Goal: Task Accomplishment & Management: Complete application form

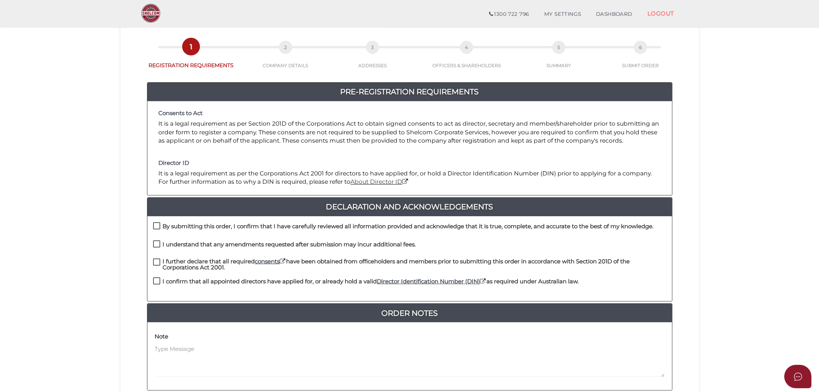
scroll to position [63, 0]
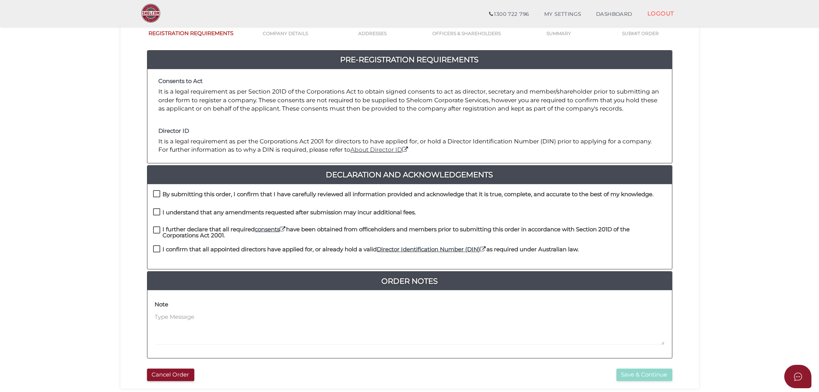
click at [189, 193] on h4 "By submitting this order, I confirm that I have carefully reviewed all informat…" at bounding box center [408, 195] width 491 height 6
checkbox input "true"
click at [175, 210] on h4 "I understand that any amendments requested after submission may incur additiona…" at bounding box center [289, 213] width 253 height 6
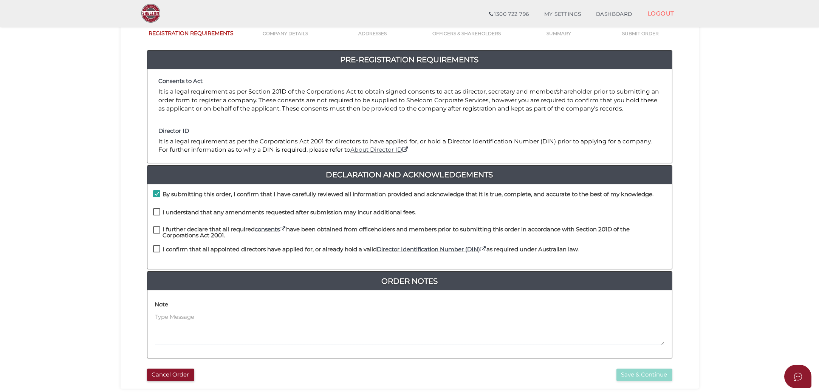
checkbox input "true"
click at [156, 229] on label "I further declare that all required consents have been obtained from officehold…" at bounding box center [409, 231] width 513 height 9
checkbox input "true"
click at [157, 247] on label "I confirm that all appointed directors have applied for, or already hold a vali…" at bounding box center [366, 251] width 426 height 9
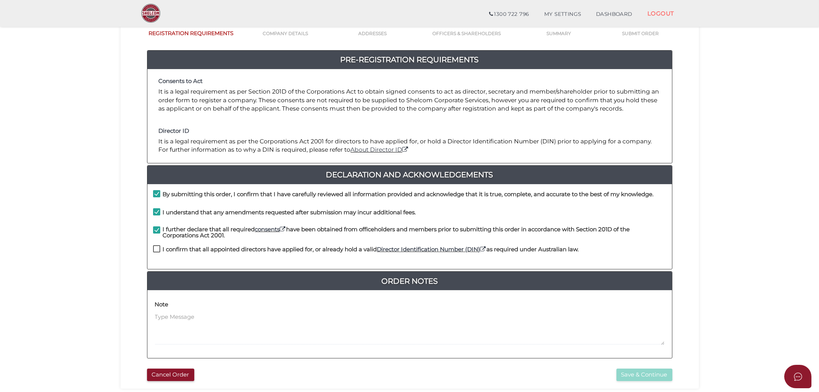
checkbox input "true"
drag, startPoint x: 253, startPoint y: 196, endPoint x: 431, endPoint y: 195, distance: 177.9
click at [431, 195] on h4 "By submitting this order, I confirm that I have carefully reviewed all informat…" at bounding box center [408, 195] width 491 height 6
drag, startPoint x: 266, startPoint y: 216, endPoint x: 371, endPoint y: 214, distance: 105.4
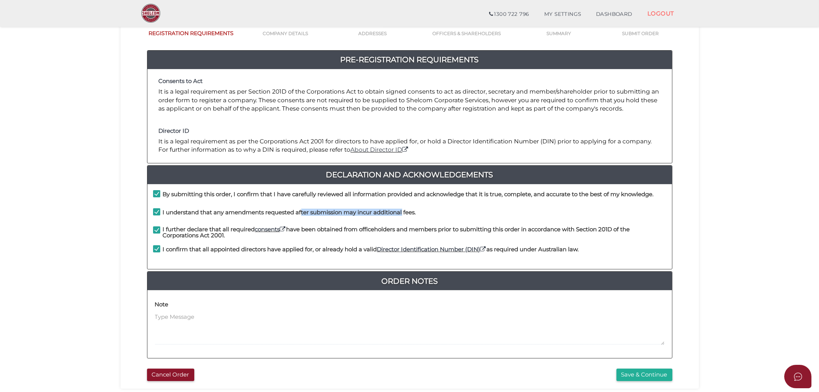
click at [371, 214] on label "I understand that any amendments requested after submission may incur additiona…" at bounding box center [284, 214] width 263 height 9
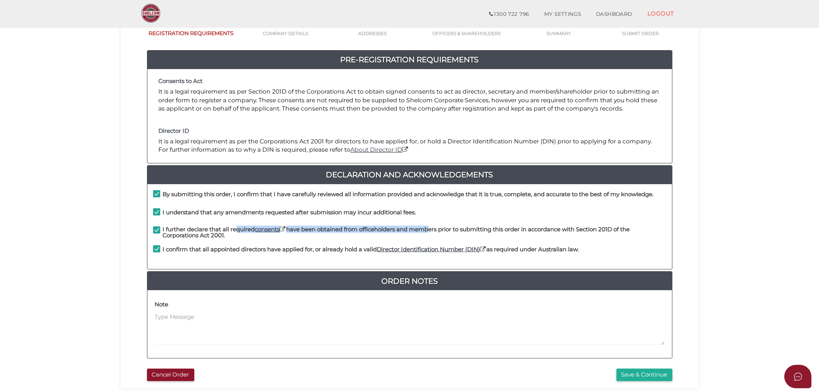
drag, startPoint x: 209, startPoint y: 230, endPoint x: 432, endPoint y: 227, distance: 223.3
click at [432, 227] on h4 "I further declare that all required consents have been obtained from officehold…" at bounding box center [414, 233] width 503 height 12
click at [79, 229] on section "Company Registration 8601d2e1dbc205ba810b5283311d8d76 1 REGISTRATION REQUIREMEN…" at bounding box center [409, 192] width 819 height 470
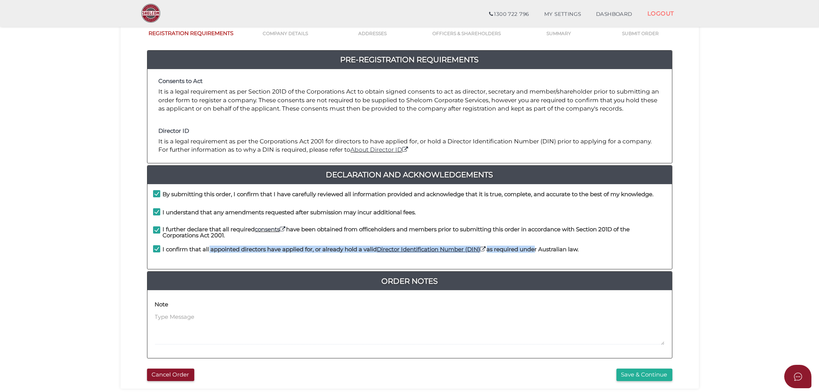
drag, startPoint x: 179, startPoint y: 250, endPoint x: 539, endPoint y: 250, distance: 360.0
click at [539, 250] on h4 "I confirm that all appointed directors have applied for, or already hold a vali…" at bounding box center [371, 250] width 416 height 6
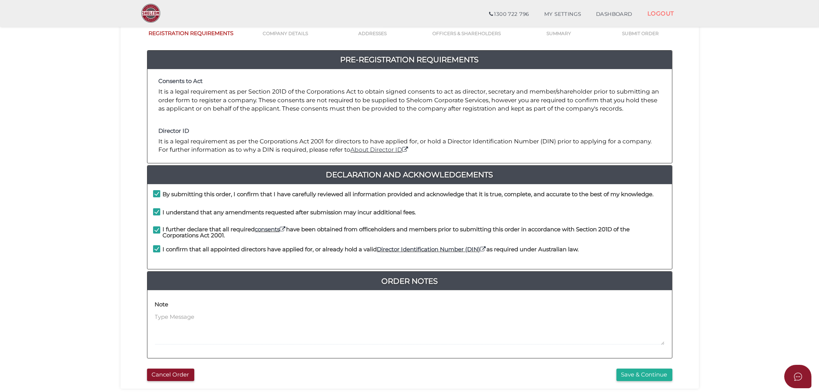
click at [761, 236] on section "Company Registration 8601d2e1dbc205ba810b5283311d8d76 1 REGISTRATION REQUIREMEN…" at bounding box center [409, 192] width 819 height 470
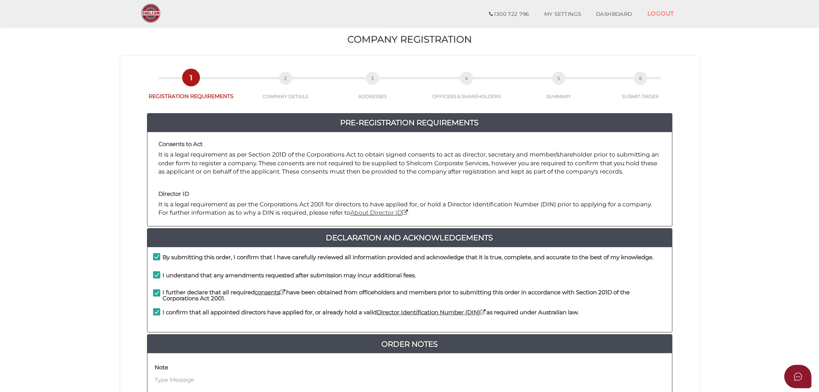
scroll to position [125, 0]
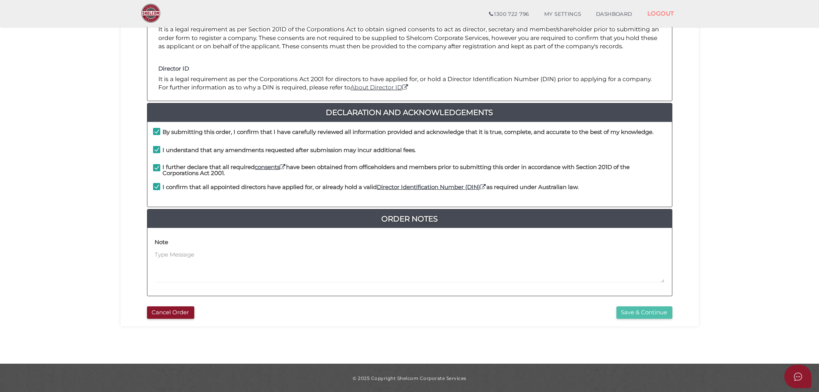
click at [646, 310] on button "Save & Continue" at bounding box center [644, 313] width 56 height 12
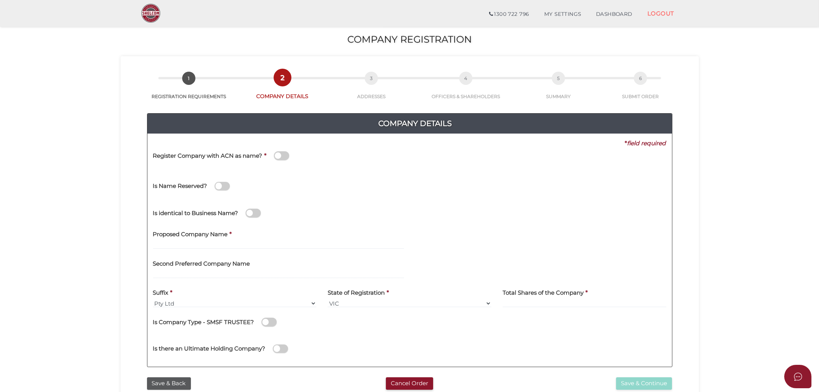
scroll to position [31, 0]
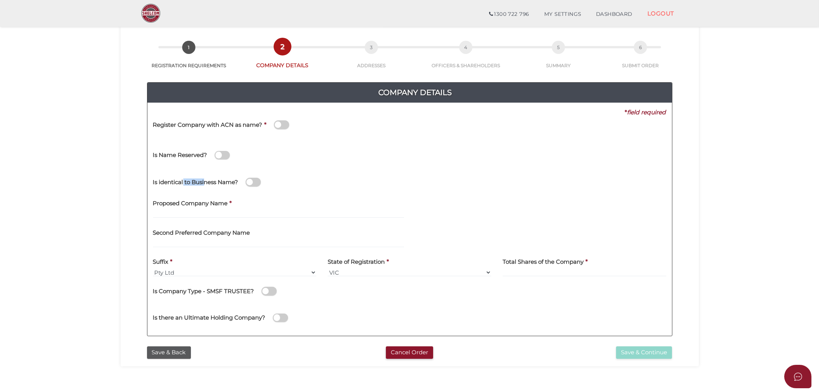
drag, startPoint x: 184, startPoint y: 183, endPoint x: 206, endPoint y: 182, distance: 22.3
click at [206, 182] on h4 "Is identical to Business Name?" at bounding box center [195, 182] width 85 height 6
drag, startPoint x: 206, startPoint y: 182, endPoint x: 210, endPoint y: 182, distance: 3.8
click at [208, 182] on h4 "Is identical to Business Name?" at bounding box center [195, 182] width 85 height 6
click at [0, 0] on input "checkbox" at bounding box center [0, 0] width 0 height 0
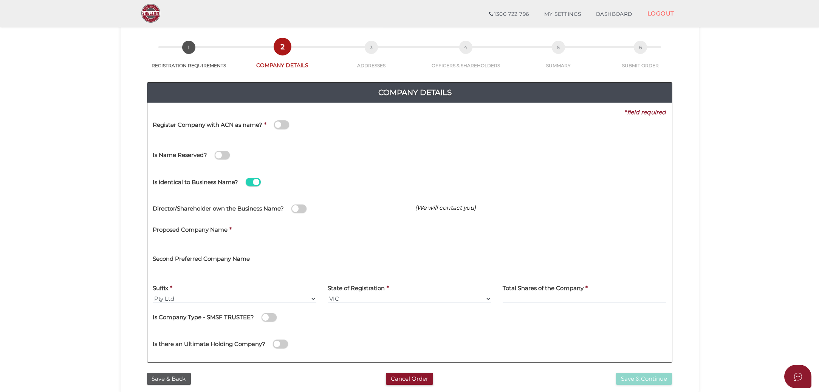
click at [215, 182] on h4 "Is identical to Business Name?" at bounding box center [195, 182] width 85 height 6
click at [0, 0] on input "checkbox" at bounding box center [0, 0] width 0 height 0
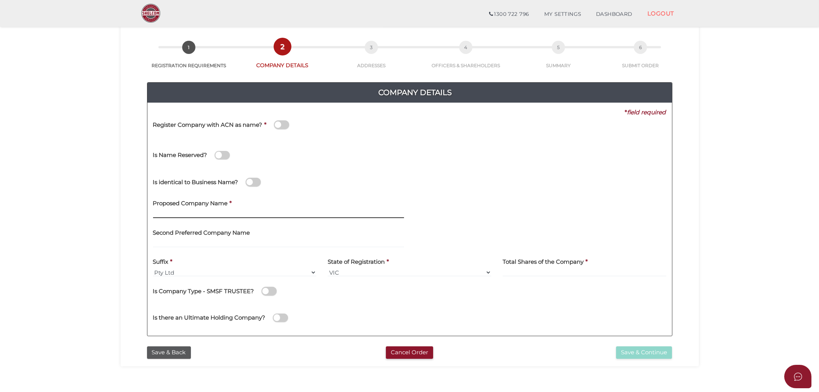
click at [198, 217] on input "text" at bounding box center [278, 214] width 251 height 8
drag, startPoint x: 255, startPoint y: 210, endPoint x: 255, endPoint y: 214, distance: 3.9
click at [255, 210] on input "text" at bounding box center [278, 214] width 251 height 8
paste input "GAFV Holdings Pty Ltd"
click at [277, 247] on div "Second Preferred Company Name" at bounding box center [278, 238] width 262 height 29
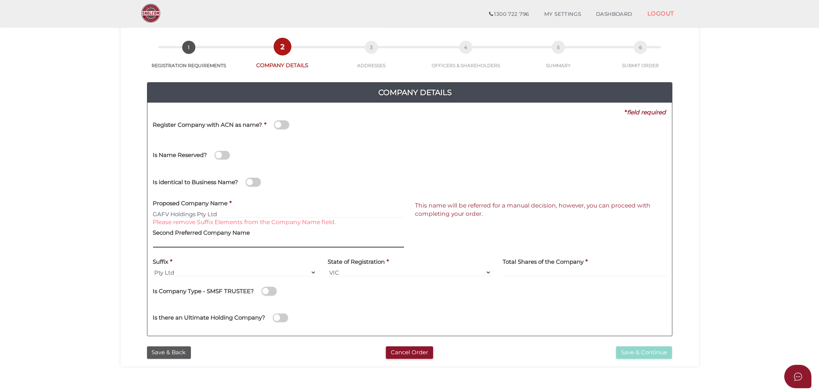
click at [238, 242] on input "text" at bounding box center [278, 243] width 251 height 8
click at [244, 221] on font "Please remove Suffix Elements from the Company Name field." at bounding box center [244, 222] width 183 height 7
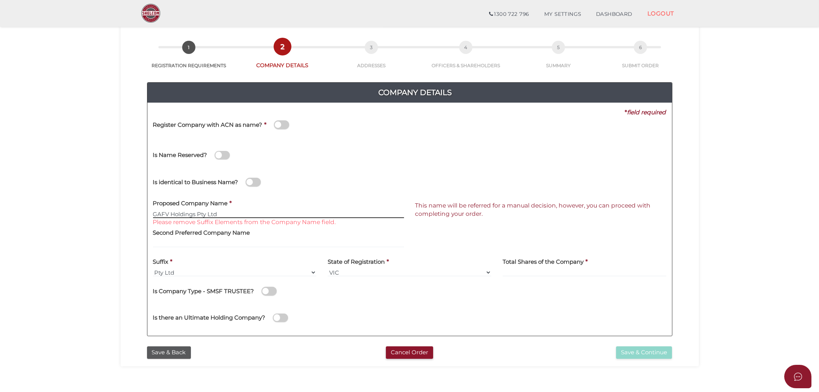
click at [259, 210] on input "GAFV Holdings Pty Ltd" at bounding box center [278, 214] width 251 height 8
type input "GAFV Holdings"
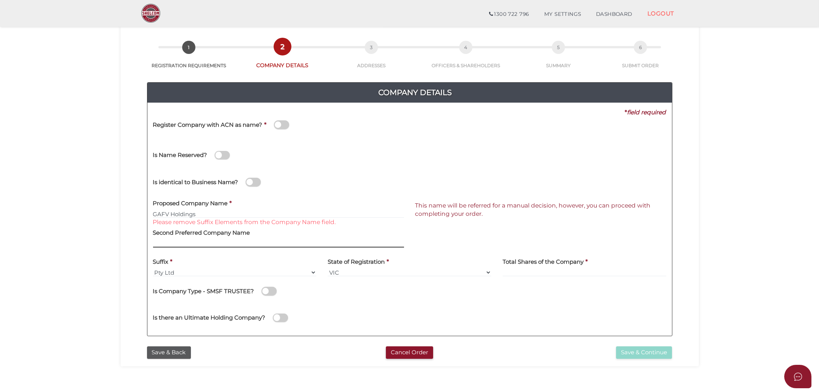
click at [178, 244] on input "text" at bounding box center [278, 243] width 251 height 8
paste input "GAFV Nominees"
type input "GAFV Nominees"
click at [444, 110] on div "* field required" at bounding box center [406, 112] width 519 height 8
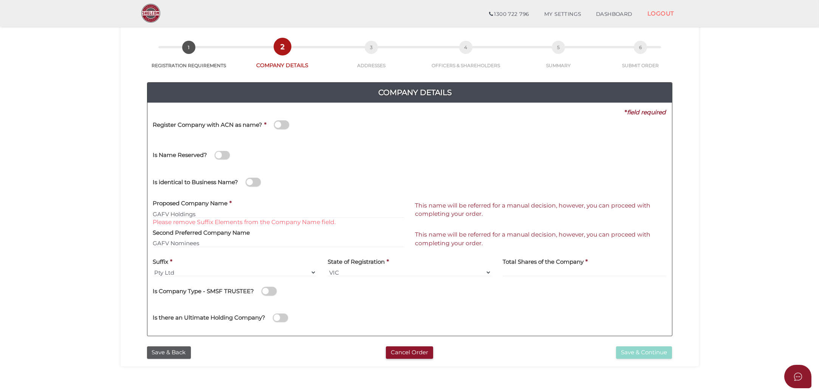
scroll to position [63, 0]
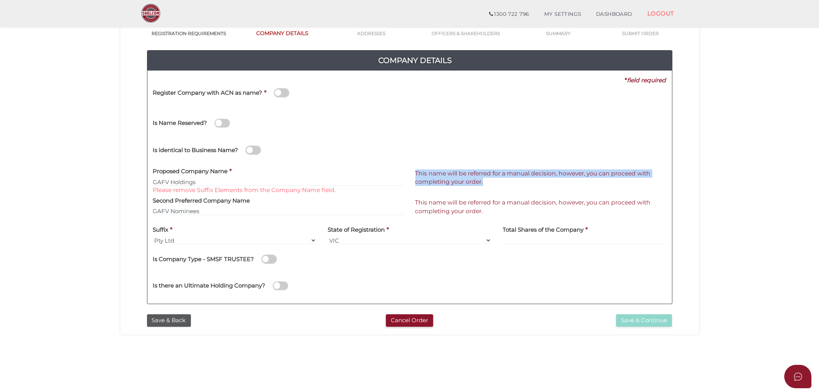
drag, startPoint x: 427, startPoint y: 166, endPoint x: 485, endPoint y: 179, distance: 60.0
click at [485, 171] on div "This name will be referred for a manual decision, however, you can proceed with…" at bounding box center [540, 167] width 251 height 8
click at [485, 179] on span "This name will be referred for a manual decision, however, you can proceed with…" at bounding box center [543, 178] width 256 height 17
click at [729, 106] on section "Company Registration 8601d2e1dbc205ba810b5283311d8d76 1 REGISTRATION REQUIREMEN…" at bounding box center [409, 192] width 819 height 470
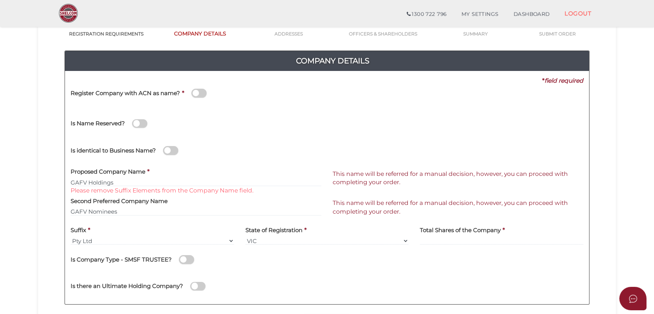
scroll to position [113, 0]
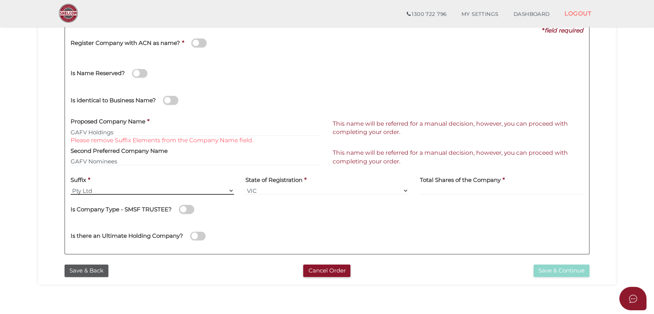
click at [119, 192] on select "Pty Ltd Pty Ltd Pty. Ltd. Pty Limited Proprietary Limited Proprietary Ltd" at bounding box center [153, 191] width 164 height 8
click at [71, 187] on select "Pty Ltd Pty Ltd Pty. Ltd. Pty Limited Proprietary Limited Proprietary Ltd" at bounding box center [153, 191] width 164 height 8
click at [448, 189] on input at bounding box center [502, 191] width 164 height 8
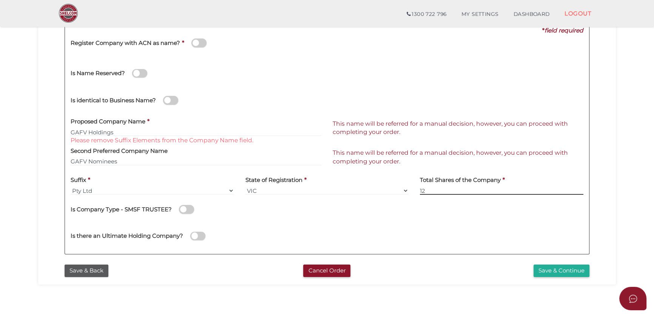
type input "12"
click at [30, 201] on section "Company Registration 8601d2e1dbc205ba810b5283311d8d76 1 REGISTRATION REQUIREMEN…" at bounding box center [327, 142] width 654 height 470
drag, startPoint x: 91, startPoint y: 207, endPoint x: 152, endPoint y: 209, distance: 60.8
click at [152, 209] on h4 "Is Company Type - SMSF TRUSTEE?" at bounding box center [121, 210] width 101 height 6
drag, startPoint x: 152, startPoint y: 209, endPoint x: 38, endPoint y: 219, distance: 114.5
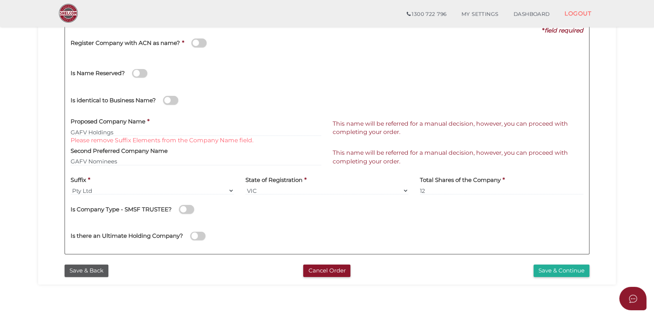
click at [38, 219] on section "Company Registration 8601d2e1dbc205ba810b5283311d8d76 1 REGISTRATION REQUIREMEN…" at bounding box center [327, 142] width 654 height 470
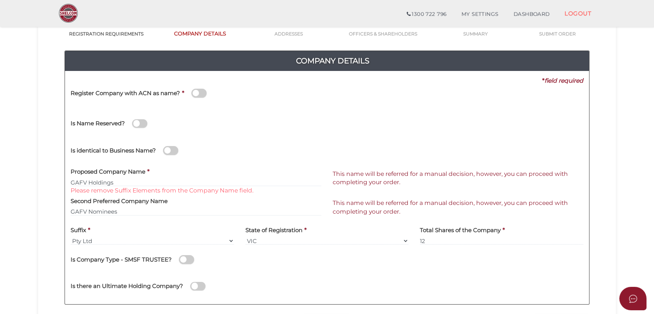
scroll to position [88, 0]
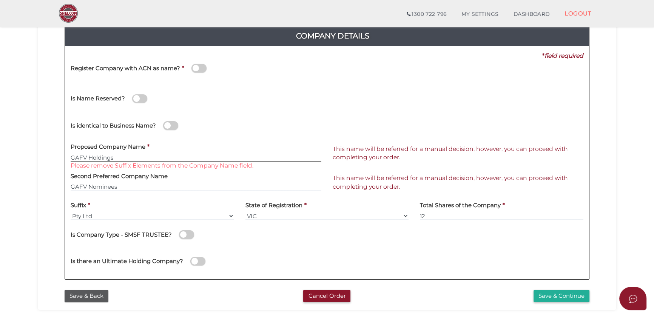
drag, startPoint x: 124, startPoint y: 156, endPoint x: 91, endPoint y: 162, distance: 34.2
click at [91, 162] on div "Proposed Company Name * GAFV Holdings Please remove Suffix Elements from the Co…" at bounding box center [196, 150] width 251 height 24
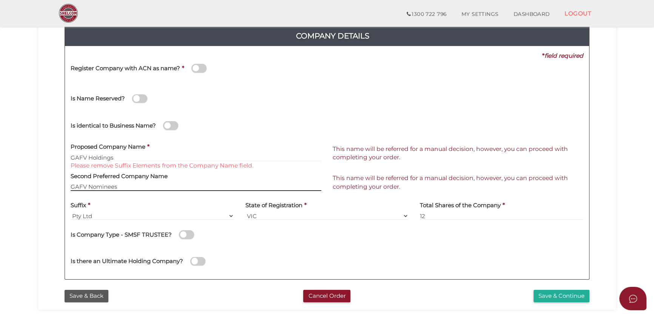
drag, startPoint x: 125, startPoint y: 182, endPoint x: 57, endPoint y: 185, distance: 67.7
click at [98, 185] on input "GAFV Nominees" at bounding box center [196, 187] width 251 height 8
click at [47, 185] on div "Company Details 0f6e52f5f2eca68b2693963826271084 8601d2e1dbc205ba810b5283311d8d…" at bounding box center [327, 149] width 567 height 274
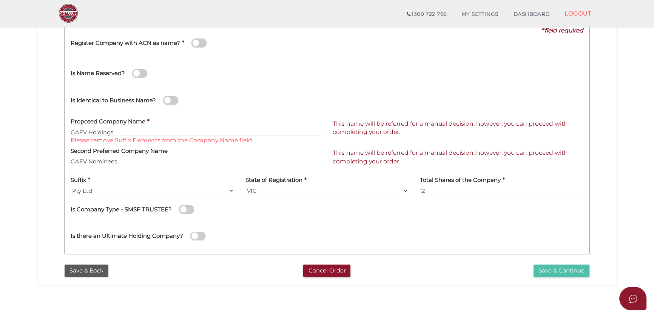
click at [573, 275] on button "Save & Continue" at bounding box center [562, 271] width 56 height 12
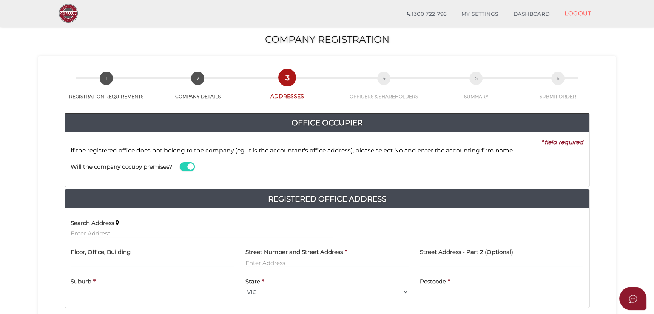
scroll to position [25, 0]
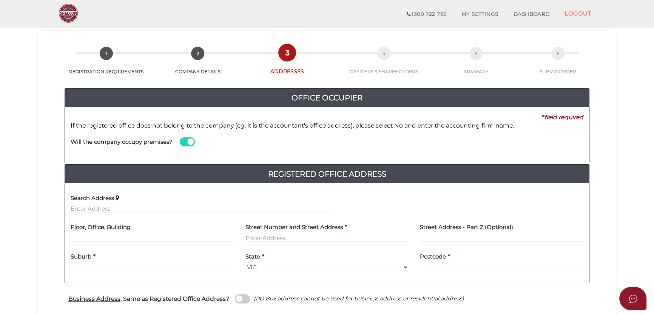
drag, startPoint x: 98, startPoint y: 127, endPoint x: 252, endPoint y: 128, distance: 154.5
click at [252, 128] on p "If the registered office does not belong to the company (eg. it is the accounta…" at bounding box center [327, 126] width 513 height 8
click at [57, 148] on div "Office Occupier Yes * field required If the registered office does not belong t…" at bounding box center [327, 258] width 567 height 367
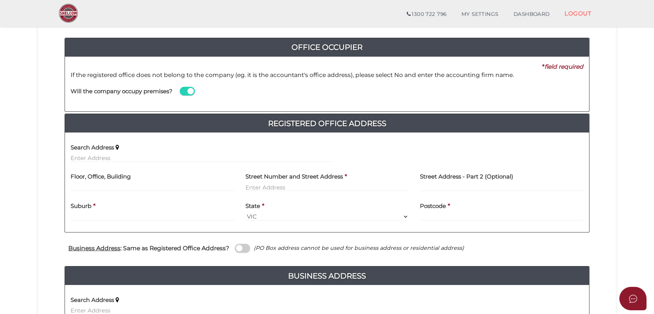
scroll to position [50, 0]
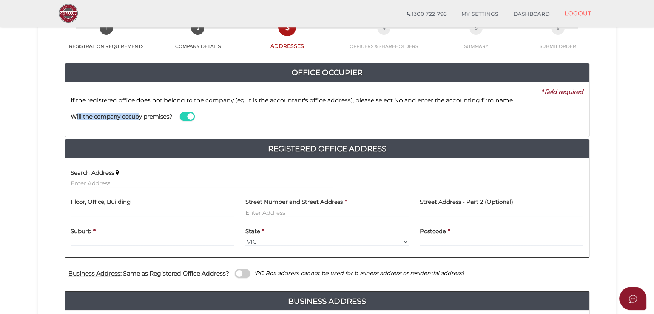
drag, startPoint x: 76, startPoint y: 116, endPoint x: 138, endPoint y: 117, distance: 62.0
click at [138, 117] on h4 "Will the company occupy premises?" at bounding box center [122, 117] width 102 height 6
click at [184, 119] on span at bounding box center [187, 116] width 15 height 9
click at [0, 0] on input "checkbox" at bounding box center [0, 0] width 0 height 0
click at [391, 119] on label "Name of Office Occupier" at bounding box center [368, 112] width 70 height 15
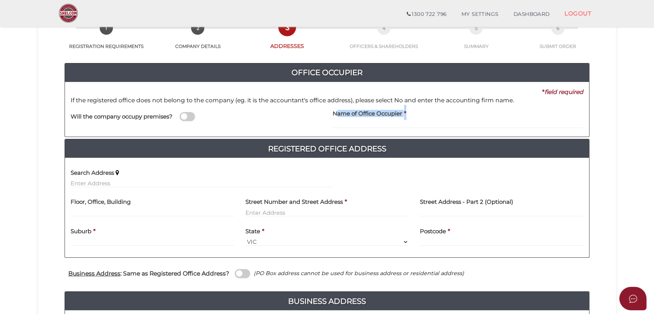
drag, startPoint x: 411, startPoint y: 111, endPoint x: 338, endPoint y: 112, distance: 73.3
click at [338, 112] on div "Name of Office Occupier *" at bounding box center [458, 118] width 262 height 26
click at [338, 114] on h4 "Name of Office Occupier" at bounding box center [368, 114] width 70 height 6
click at [366, 122] on input at bounding box center [458, 124] width 251 height 8
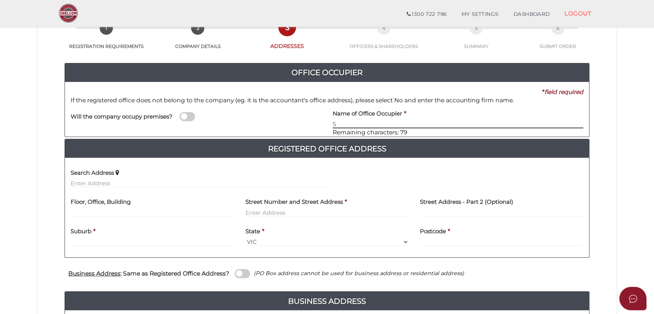
type input "SW"
click at [193, 119] on span at bounding box center [187, 116] width 15 height 9
click at [0, 0] on input "checkbox" at bounding box center [0, 0] width 0 height 0
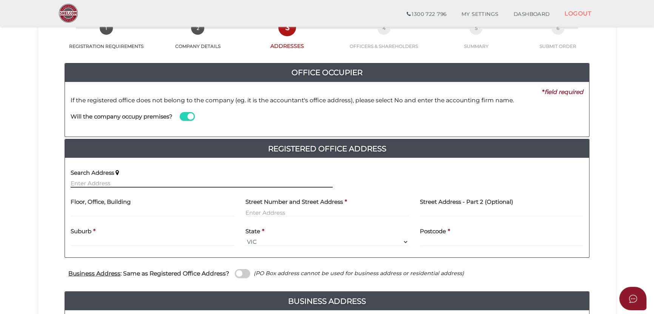
click at [154, 186] on input "text" at bounding box center [202, 183] width 262 height 8
paste input "11 George Street, Lilydale, VIC 3140"
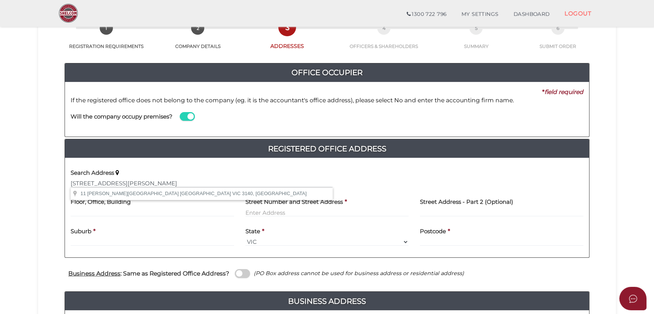
type input "11 George Street, Lilydale VIC 3140, Australia"
type input "11 George Street"
type input "Lilydale"
select select "VIC"
type input "3140"
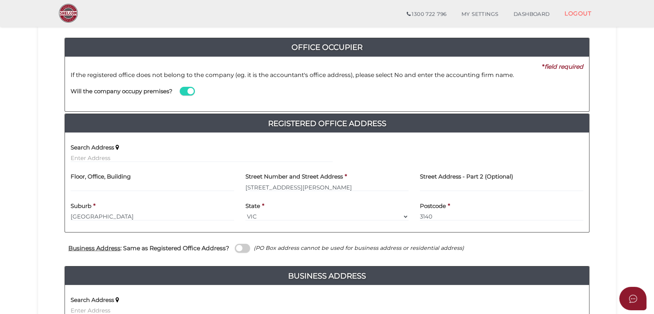
scroll to position [100, 0]
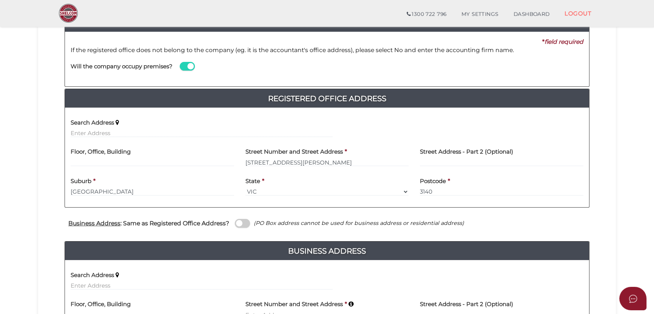
click at [239, 222] on span at bounding box center [242, 223] width 15 height 9
click at [0, 0] on input "checkbox" at bounding box center [0, 0] width 0 height 0
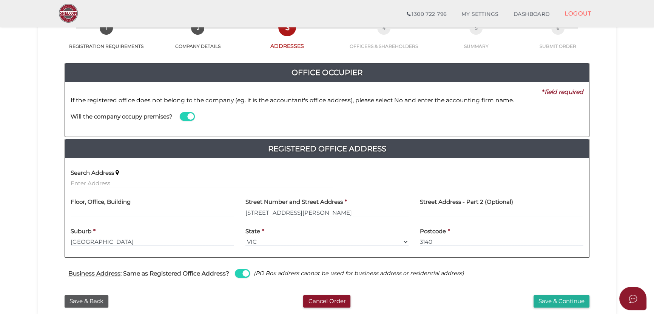
scroll to position [76, 0]
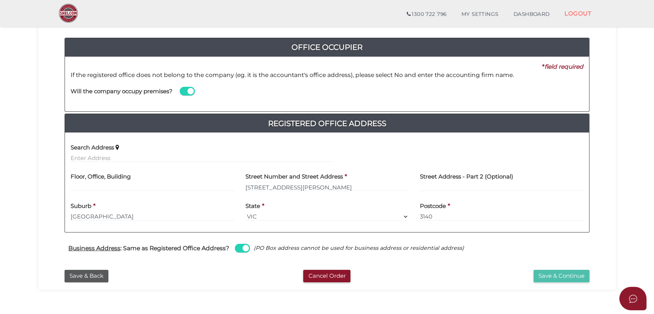
click at [554, 273] on button "Save & Continue" at bounding box center [562, 276] width 56 height 12
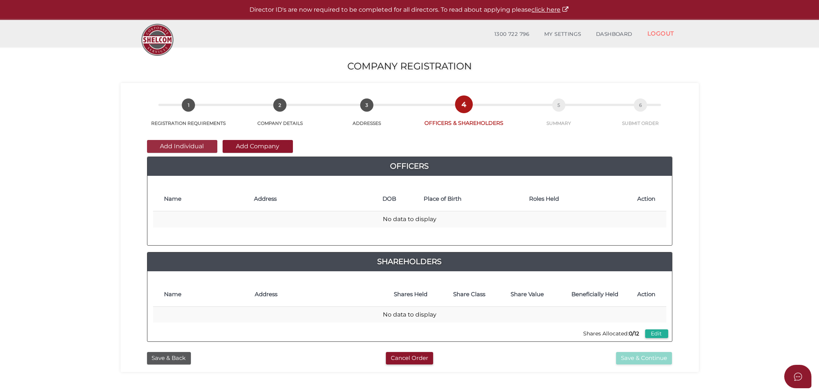
click at [193, 144] on button "Add Individual" at bounding box center [182, 146] width 70 height 13
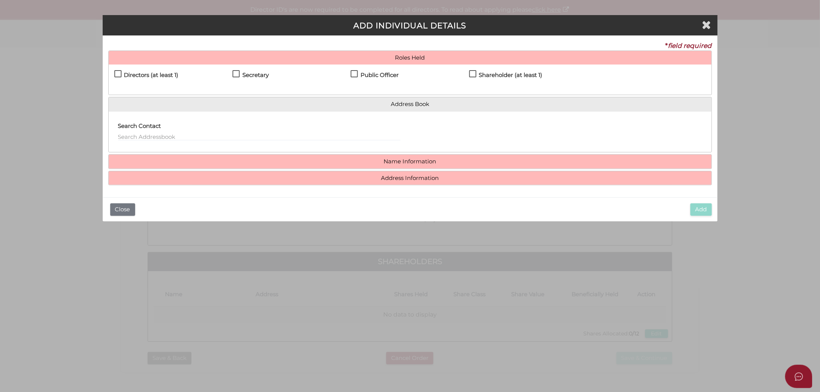
click at [163, 71] on div "Directors (at least 1)" at bounding box center [173, 76] width 118 height 13
click at [158, 72] on h4 "Directors (at least 1)" at bounding box center [151, 75] width 54 height 6
checkbox input "true"
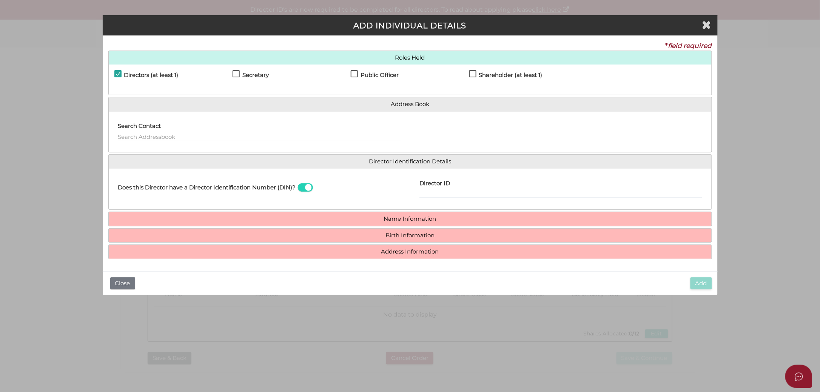
click at [254, 79] on label "Secretary" at bounding box center [251, 76] width 36 height 9
checkbox input "true"
click at [358, 79] on label "Public Officer" at bounding box center [375, 76] width 48 height 9
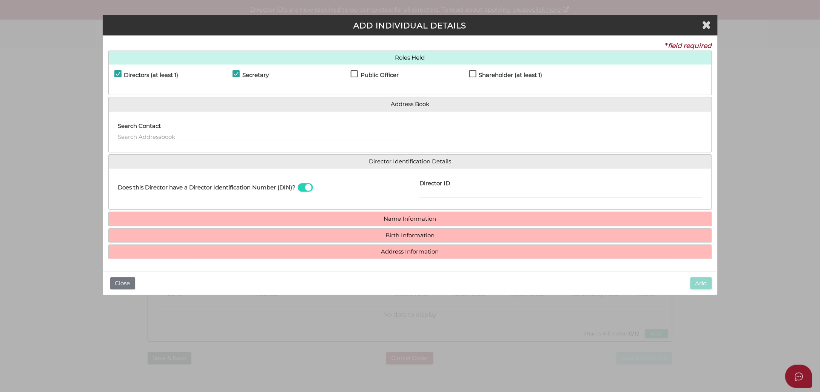
checkbox input "true"
click at [496, 74] on h4 "Shareholder (at least 1)" at bounding box center [510, 75] width 63 height 6
checkbox input "true"
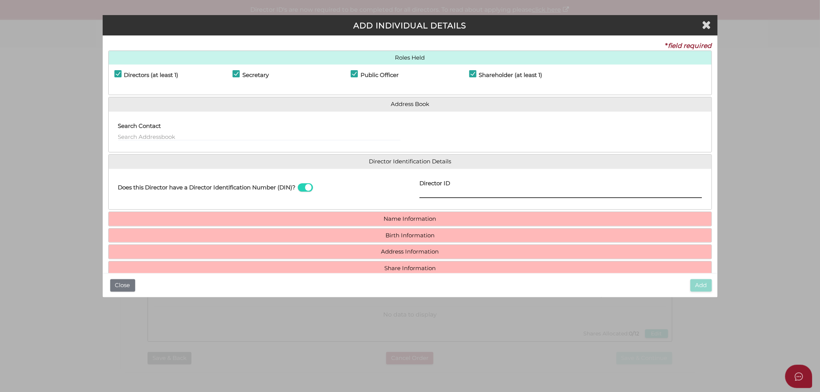
click at [435, 193] on input "Director ID" at bounding box center [561, 194] width 283 height 8
click at [457, 195] on input "Director ID" at bounding box center [561, 194] width 283 height 8
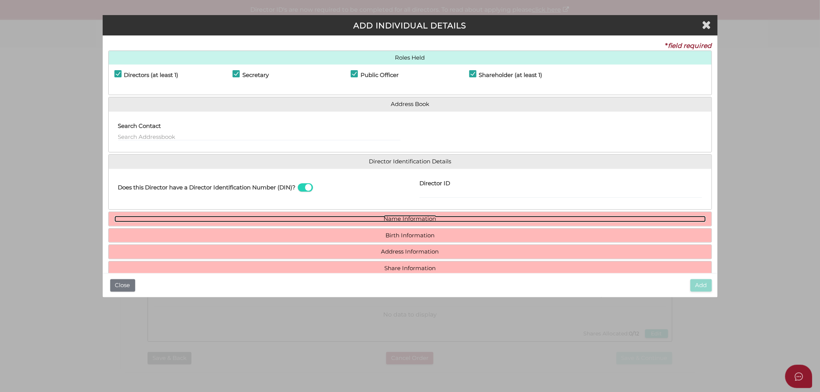
click at [425, 218] on link "Name Information" at bounding box center [410, 219] width 592 height 6
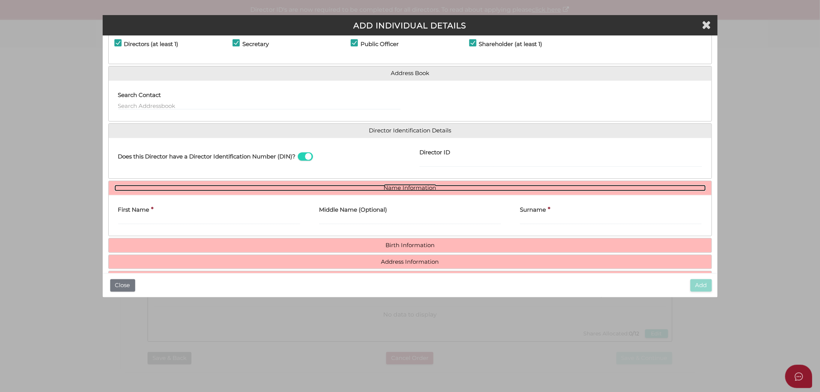
scroll to position [56, 0]
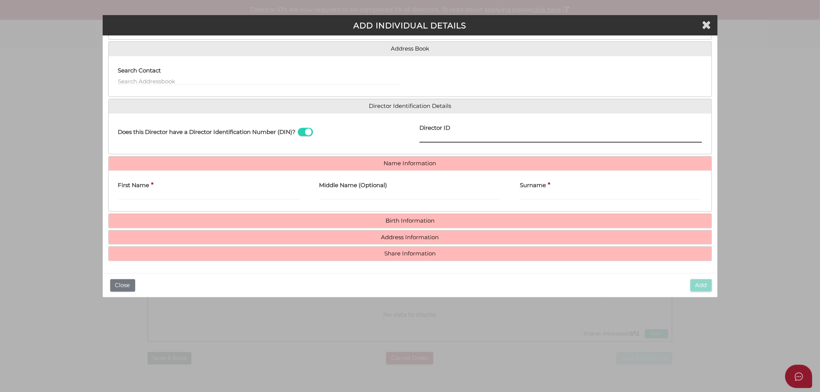
click at [430, 139] on input "Director ID" at bounding box center [561, 138] width 283 height 8
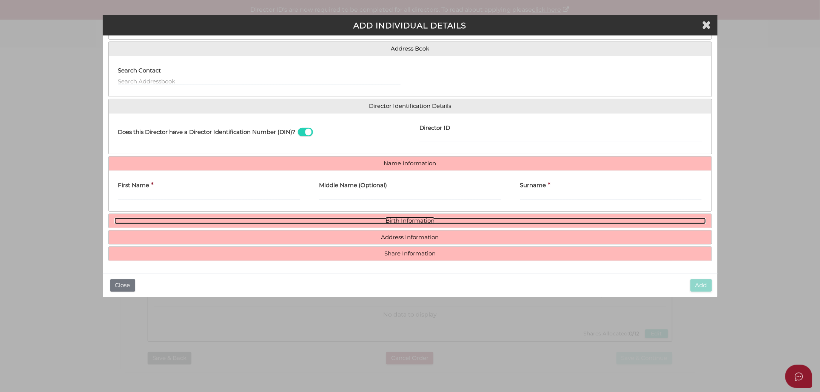
click at [352, 220] on link "Birth Information" at bounding box center [410, 221] width 592 height 6
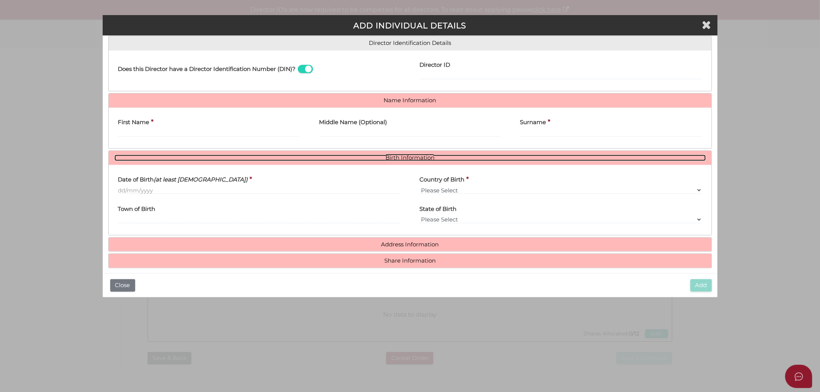
scroll to position [24, 0]
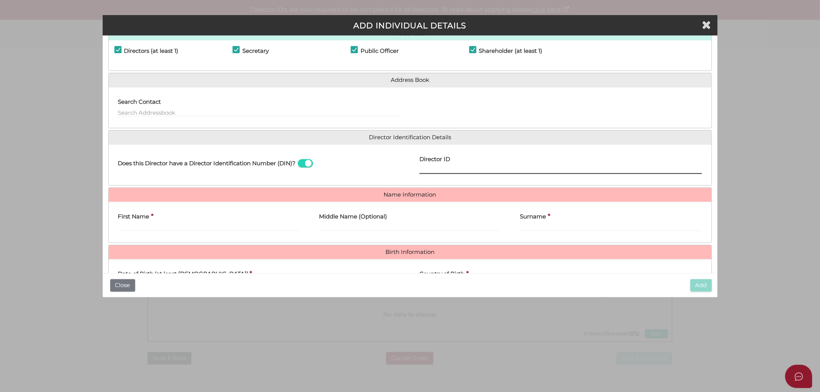
click at [454, 172] on input "Director ID" at bounding box center [561, 170] width 283 height 8
drag, startPoint x: 466, startPoint y: 164, endPoint x: 454, endPoint y: 166, distance: 12.4
click at [466, 163] on div "Director ID" at bounding box center [561, 163] width 283 height 24
click at [445, 169] on input "Director ID" at bounding box center [561, 170] width 283 height 8
paste input "036 44021 39546"
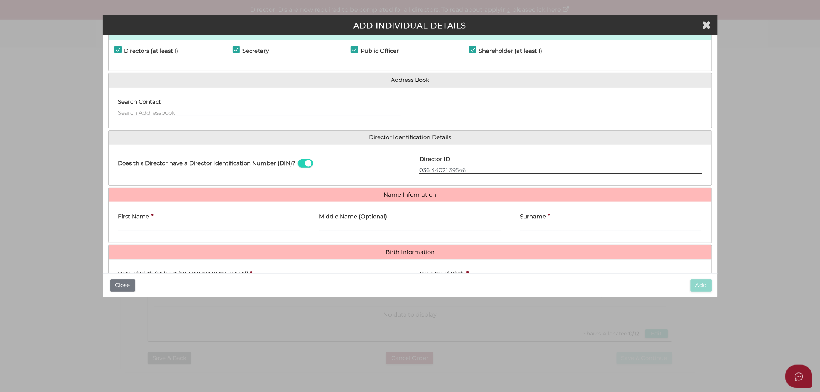
click at [431, 170] on input "036 44021 39546" at bounding box center [561, 170] width 283 height 8
drag, startPoint x: 425, startPoint y: 170, endPoint x: 436, endPoint y: 168, distance: 11.4
click at [425, 170] on input "0364402139546" at bounding box center [561, 170] width 283 height 8
type input "036440213954648"
click at [250, 232] on div "First Name *" at bounding box center [209, 222] width 201 height 29
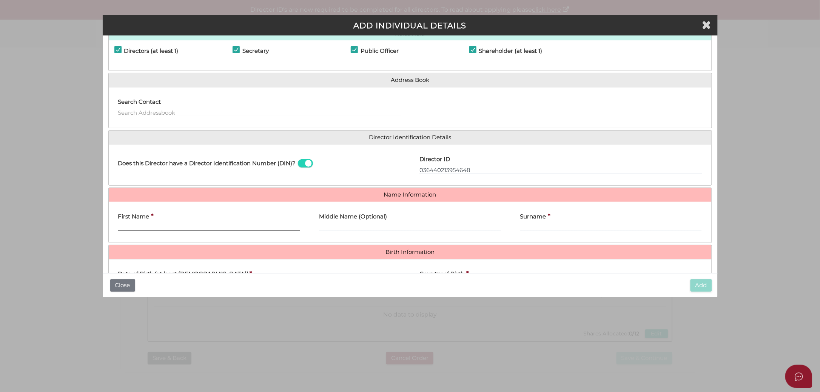
click at [241, 230] on input "First Name" at bounding box center [209, 227] width 182 height 8
type input "V"
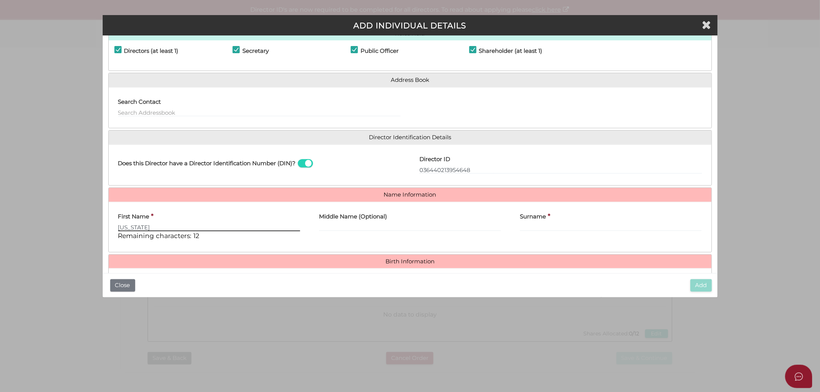
type input "Virginia"
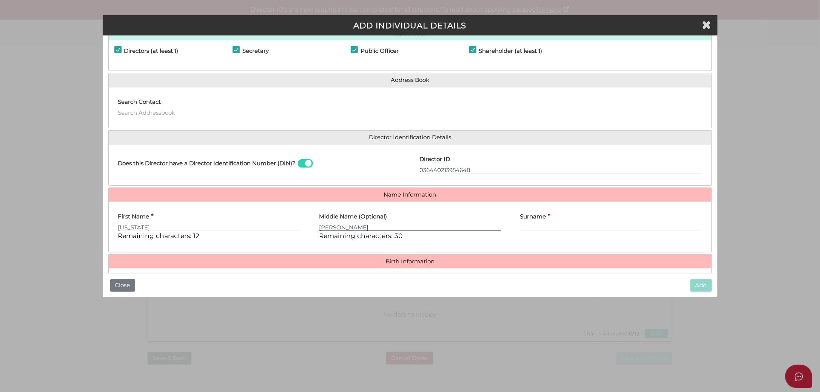
type input "Moira Freda"
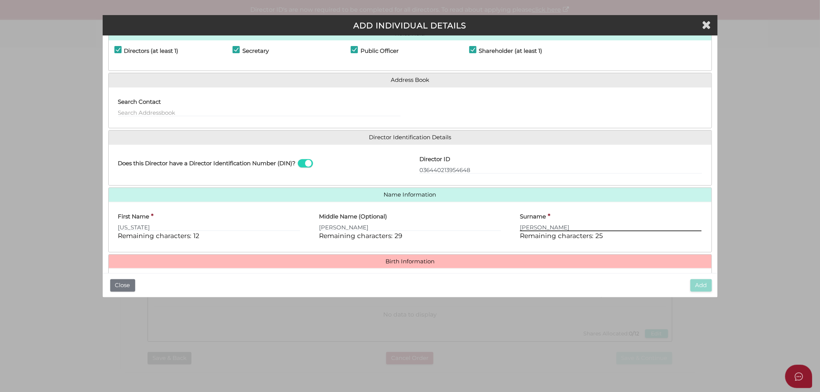
type input "Avery"
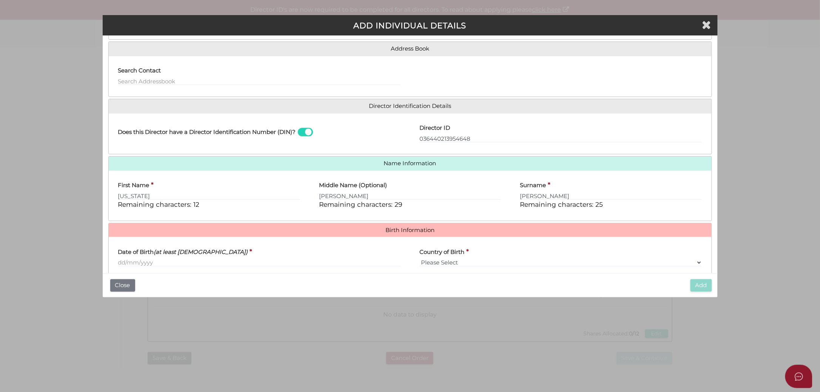
scroll to position [87, 0]
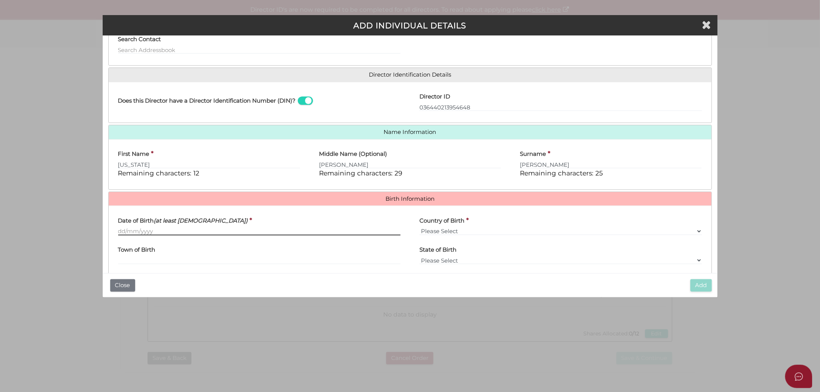
drag, startPoint x: 203, startPoint y: 233, endPoint x: 210, endPoint y: 232, distance: 7.3
click at [203, 233] on input "Date of Birth (at least 18 years old)" at bounding box center [259, 231] width 283 height 8
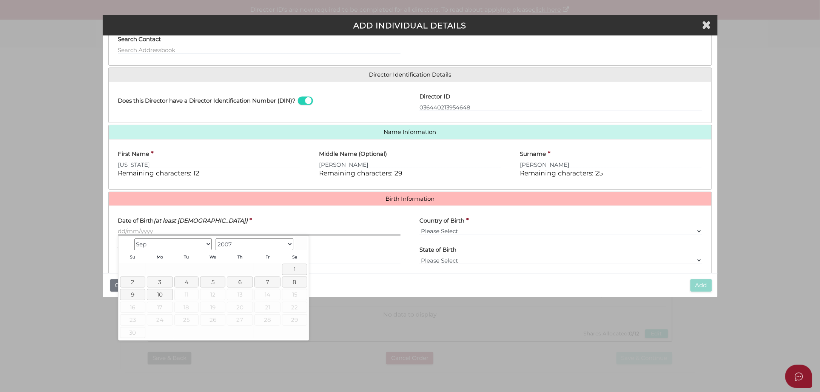
click at [179, 230] on input "Date of Birth (at least 18 years old)" at bounding box center [259, 231] width 283 height 8
drag, startPoint x: 179, startPoint y: 230, endPoint x: 102, endPoint y: 230, distance: 76.7
click at [103, 230] on div "* field required Roles Held Directors (at least 1) Secretary Public Officer Mem…" at bounding box center [410, 155] width 615 height 238
paste input "17/01/1981"
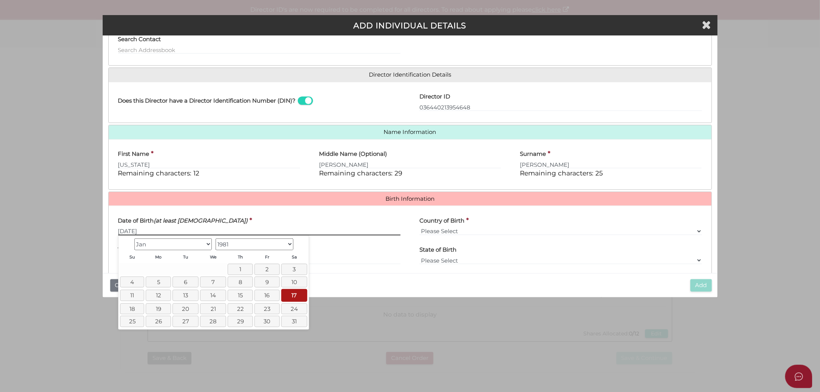
scroll to position [119, 0]
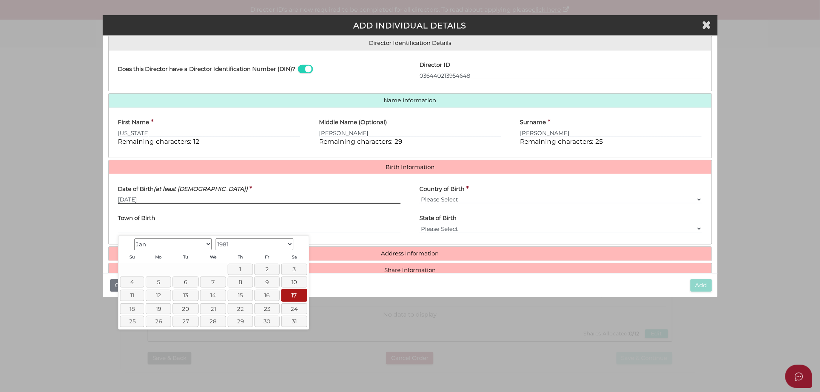
type input "17/01/1981"
click at [256, 205] on div "Date of Birth (at least 18 years old) * 17/01/1981" at bounding box center [260, 194] width 302 height 29
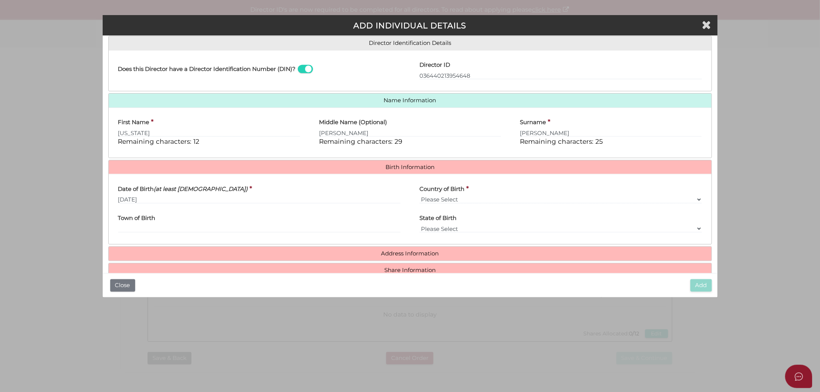
click at [448, 195] on label "Country of Birth" at bounding box center [442, 187] width 45 height 15
click at [448, 196] on select "Please Select v Australia Afghanistan Albania Algeria American Samoa Andorra An…" at bounding box center [561, 200] width 283 height 8
click at [449, 197] on select "Please Select v Australia Afghanistan Albania Algeria American Samoa Andorra An…" at bounding box center [561, 200] width 283 height 8
click at [413, 199] on div "Country of Birth * Please Select v Australia Afghanistan Albania Algeria Americ…" at bounding box center [561, 194] width 302 height 29
click at [472, 197] on select "Please Select v Australia Afghanistan Albania Algeria American Samoa Andorra An…" at bounding box center [561, 200] width 283 height 8
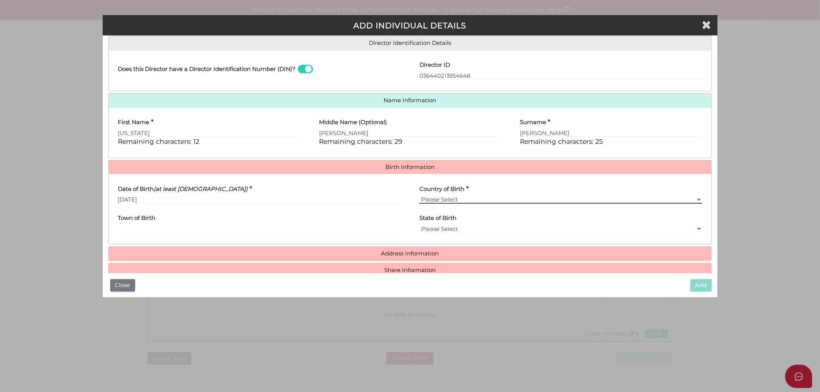
select select "Australia"
click at [420, 196] on select "Please Select v Australia Afghanistan Albania Algeria American Samoa Andorra An…" at bounding box center [561, 200] width 283 height 8
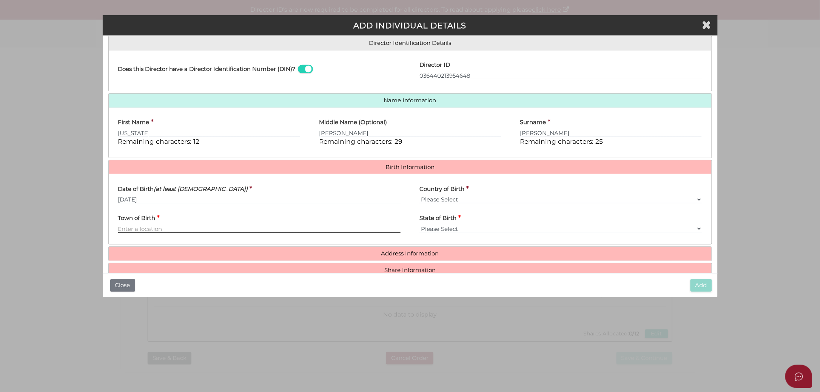
click at [157, 229] on input "Town of Birth" at bounding box center [259, 229] width 283 height 8
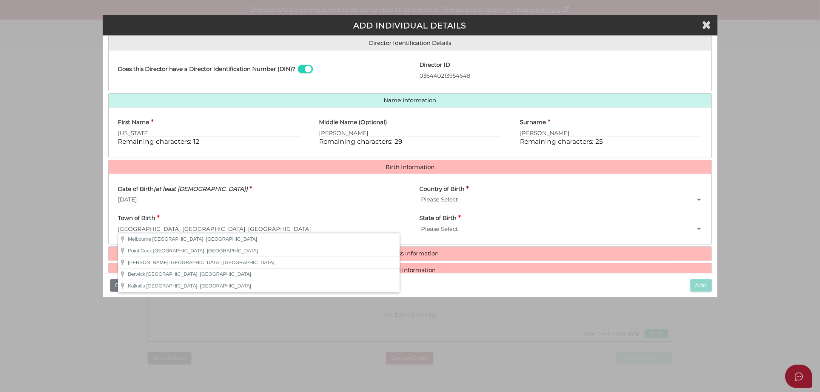
type input "Melbourne"
select select "VIC"
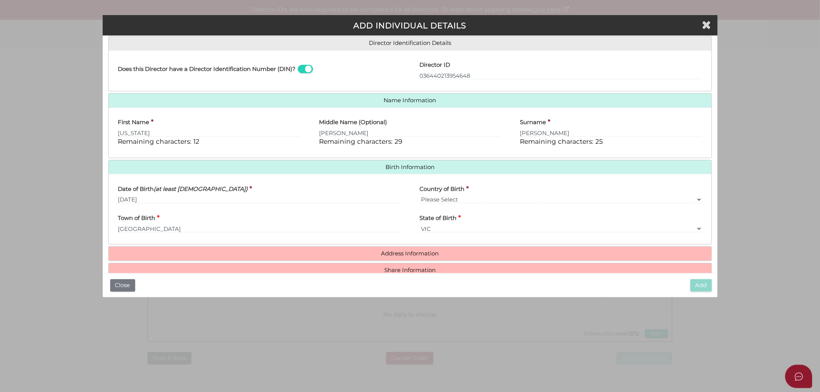
scroll to position [136, 0]
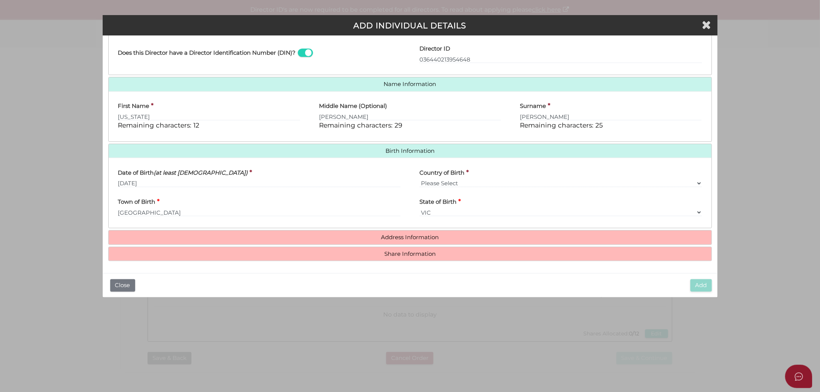
click at [416, 247] on h4 "Share Information" at bounding box center [410, 254] width 603 height 14
click at [420, 241] on h4 "Address Information" at bounding box center [410, 238] width 603 height 14
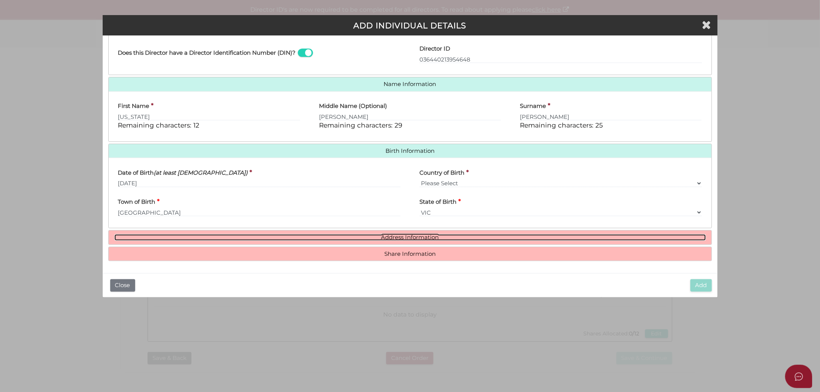
click at [389, 238] on link "Address Information" at bounding box center [410, 238] width 592 height 6
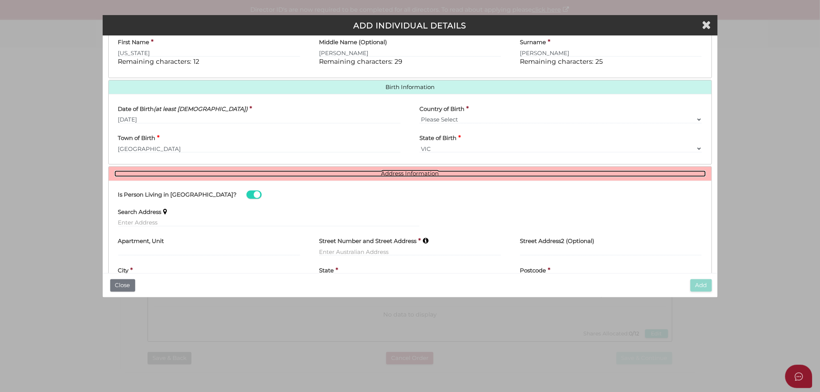
scroll to position [230, 0]
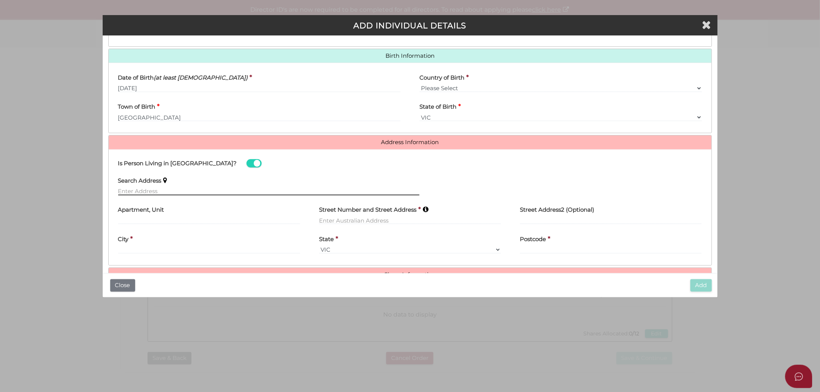
click at [212, 188] on input "text" at bounding box center [269, 191] width 302 height 8
paste input "11 George Street LILYDALE VIC 3140"
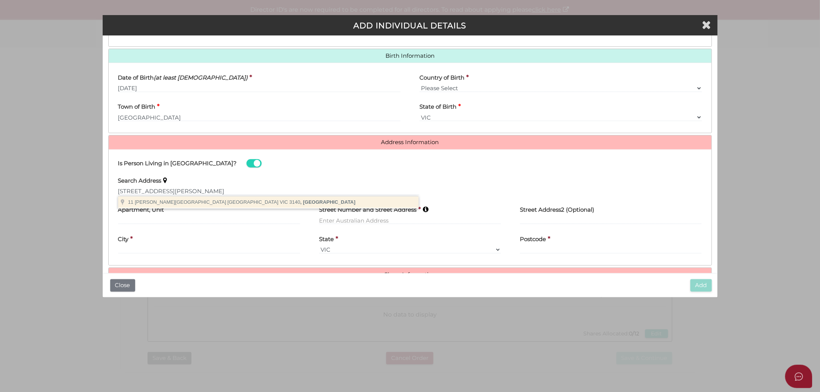
type input "11 George Street, Lilydale VIC 3140, Australia"
type input "11 George Street"
type input "Lilydale"
select select "VIC"
type input "3140"
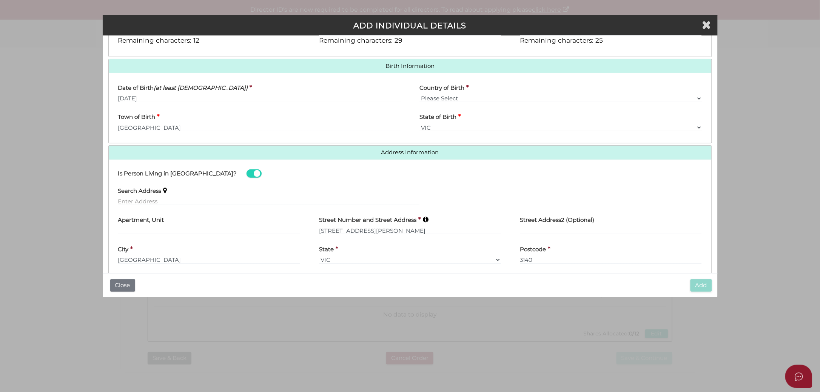
scroll to position [251, 0]
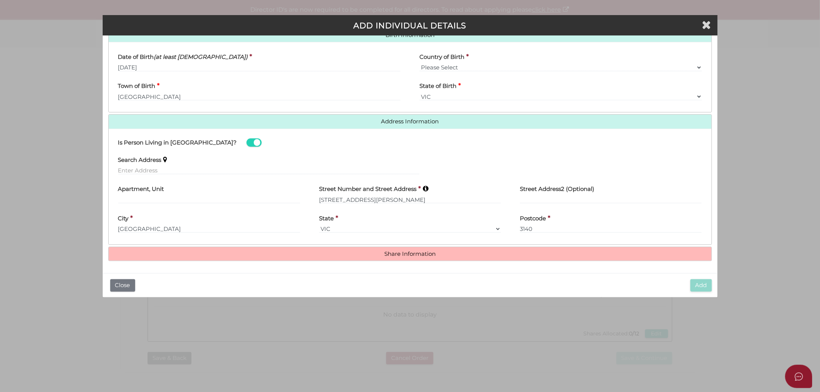
click at [342, 257] on h4 "Share Information" at bounding box center [410, 254] width 603 height 14
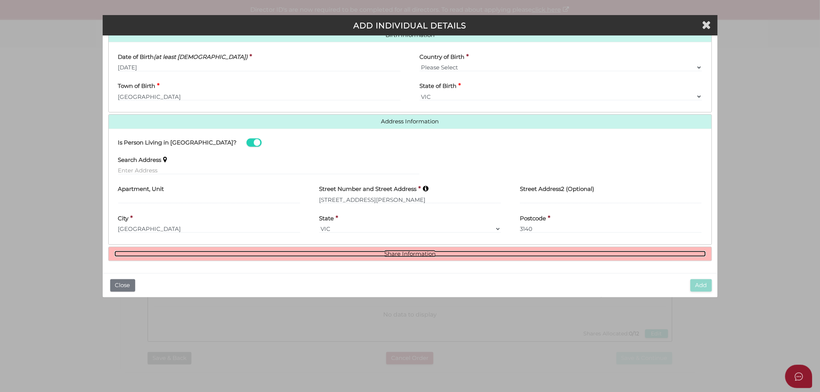
click at [344, 256] on link "Share Information" at bounding box center [410, 254] width 592 height 6
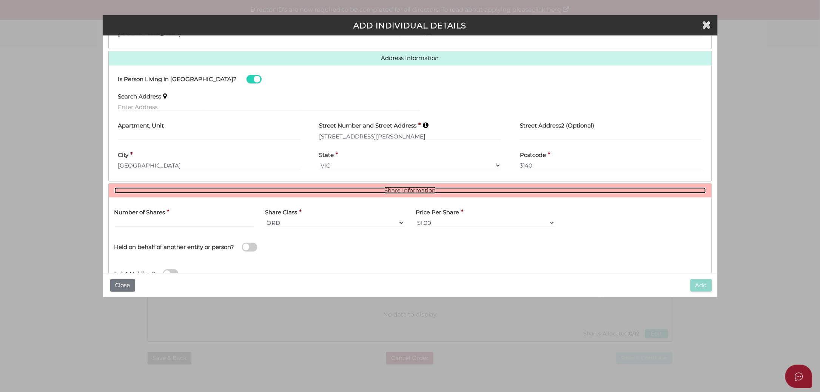
scroll to position [343, 0]
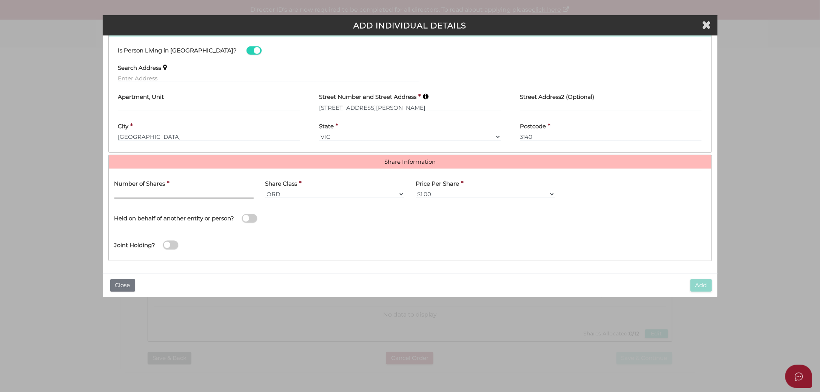
click at [198, 197] on input "text" at bounding box center [183, 194] width 139 height 8
click at [145, 193] on input "text" at bounding box center [183, 194] width 139 height 8
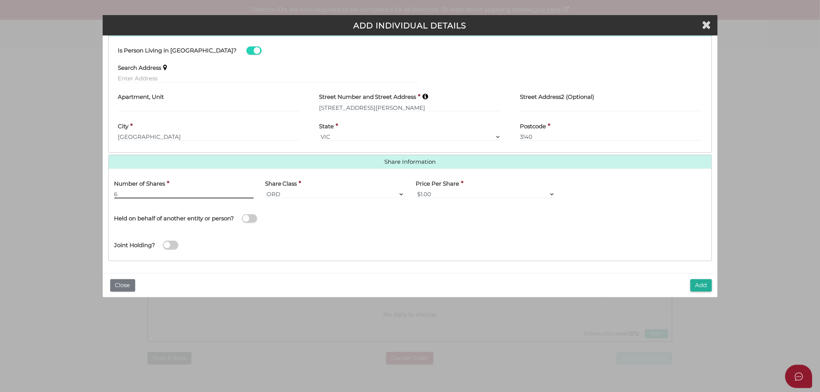
type input "6"
click at [299, 192] on select "ORD A CLASS B CLASS C CLASS D CLASS EMP FOU LG MAN RED SPE PRF CUMP NCP REDP NR…" at bounding box center [334, 194] width 139 height 8
click at [396, 239] on div "Joint Holding?" at bounding box center [410, 243] width 603 height 25
click at [377, 190] on select "ORD A CLASS B CLASS C CLASS D CLASS EMP FOU LG MAN RED SPE PRF CUMP NCP REDP NR…" at bounding box center [334, 194] width 139 height 8
drag, startPoint x: 462, startPoint y: 217, endPoint x: 462, endPoint y: 222, distance: 4.9
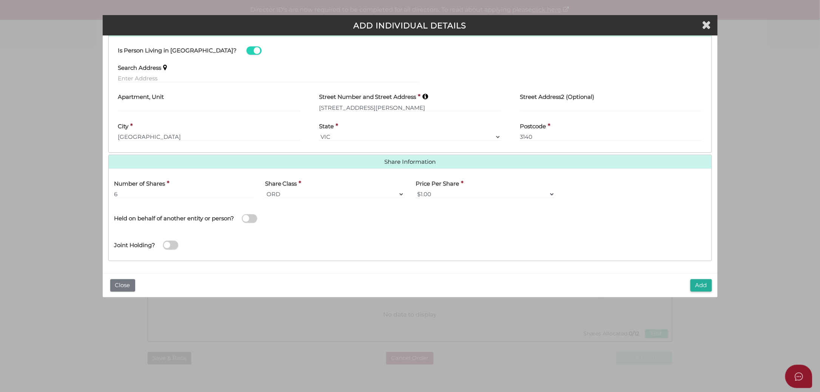
click at [462, 217] on div "Name of Entity *" at bounding box center [561, 217] width 302 height 27
drag, startPoint x: 372, startPoint y: 197, endPoint x: 368, endPoint y: 191, distance: 7.3
click at [372, 197] on select "ORD A CLASS B CLASS C CLASS D CLASS EMP FOU LG MAN RED SPE PRF CUMP NCP REDP NR…" at bounding box center [334, 194] width 139 height 8
click at [265, 190] on select "ORD A CLASS B CLASS C CLASS D CLASS EMP FOU LG MAN RED SPE PRF CUMP NCP REDP NR…" at bounding box center [334, 194] width 139 height 8
click at [352, 235] on div "Joint Holding?" at bounding box center [410, 243] width 603 height 25
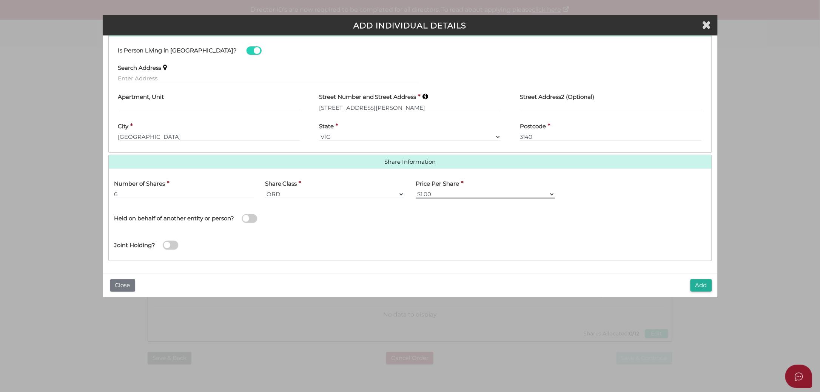
click at [472, 195] on select "$1.00 $0.01 $0.001 $0.0001 $0.10 $0.50 $2.00 $5.00 $10.00 Other" at bounding box center [485, 194] width 139 height 8
click at [416, 190] on select "$1.00 $0.01 $0.001 $0.0001 $0.10 $0.50 $2.00 $5.00 $10.00 Other" at bounding box center [485, 194] width 139 height 8
drag, startPoint x: 185, startPoint y: 217, endPoint x: 207, endPoint y: 217, distance: 21.5
click at [207, 217] on h4 "Held on behalf of another entity or person?" at bounding box center [174, 219] width 120 height 6
drag, startPoint x: 207, startPoint y: 217, endPoint x: 314, endPoint y: 216, distance: 107.3
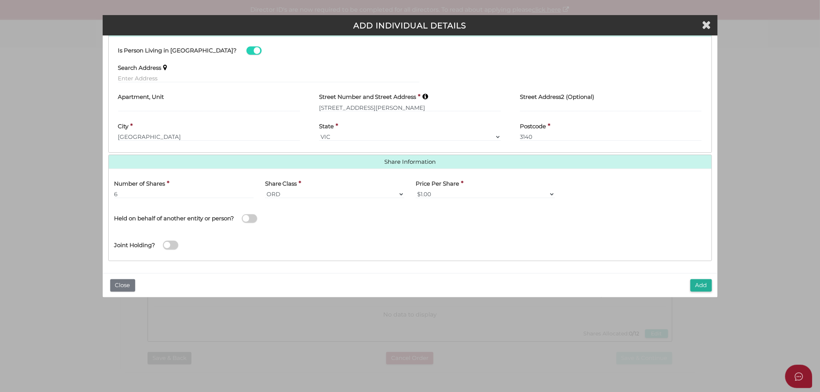
click at [314, 216] on div "Held on behalf of another entity or person?" at bounding box center [259, 214] width 290 height 21
click at [656, 293] on div "Add Close" at bounding box center [410, 285] width 615 height 24
click at [656, 288] on button "Add" at bounding box center [702, 286] width 22 height 12
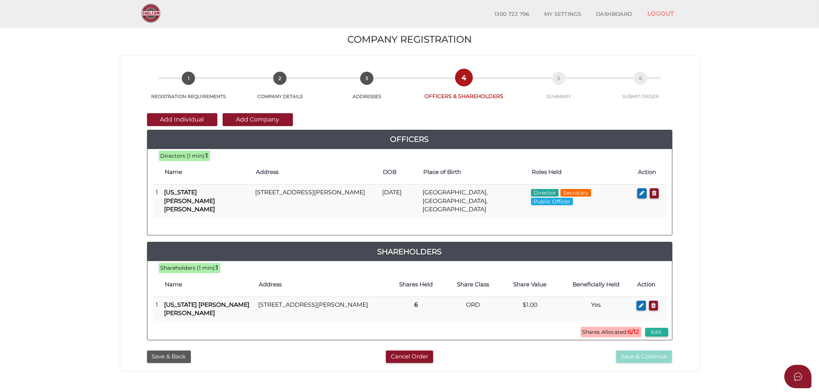
scroll to position [31, 0]
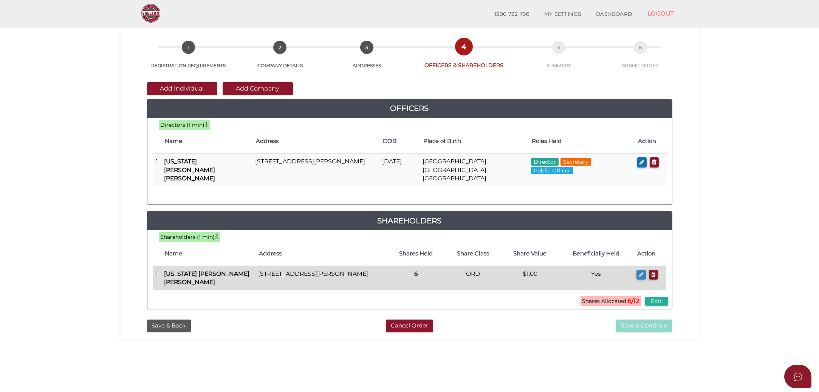
click at [639, 272] on icon "button" at bounding box center [640, 275] width 5 height 6
checkbox input "true"
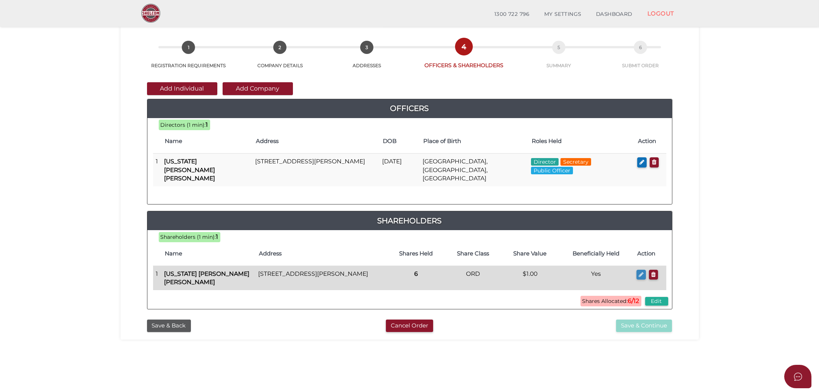
type input "36440213954648"
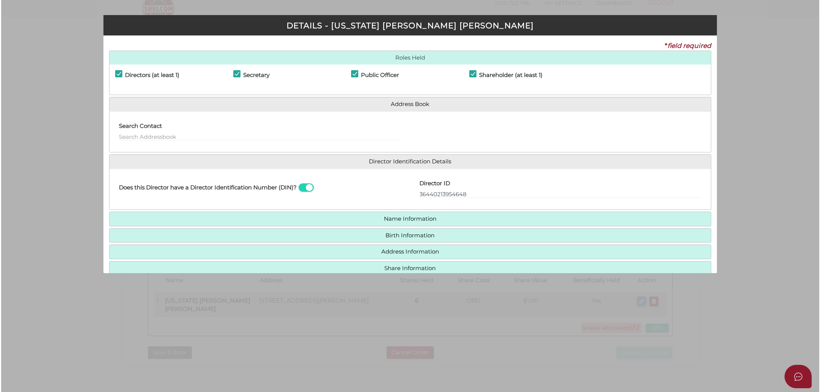
scroll to position [0, 0]
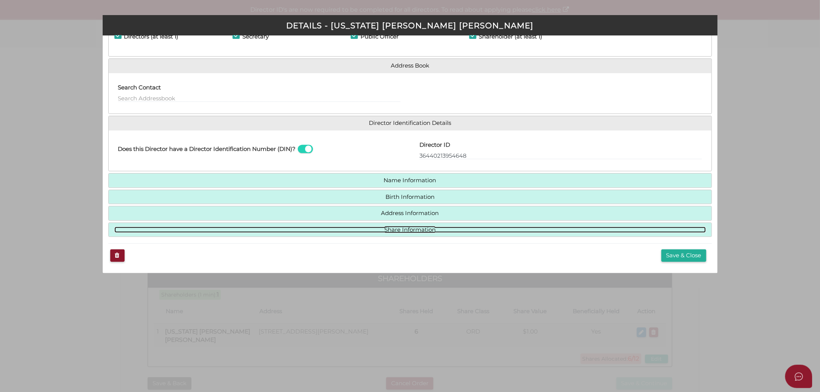
click at [389, 229] on link "Share Information" at bounding box center [410, 230] width 592 height 6
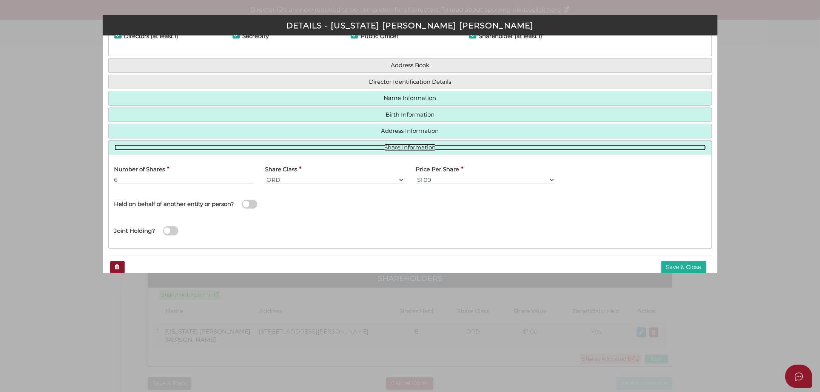
scroll to position [51, 0]
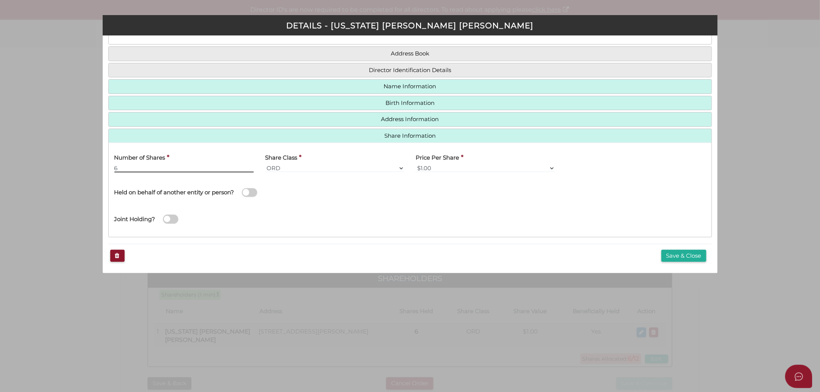
click at [207, 167] on input "6" at bounding box center [183, 168] width 139 height 8
type input "12"
click at [680, 252] on button "Save & Close" at bounding box center [684, 256] width 45 height 12
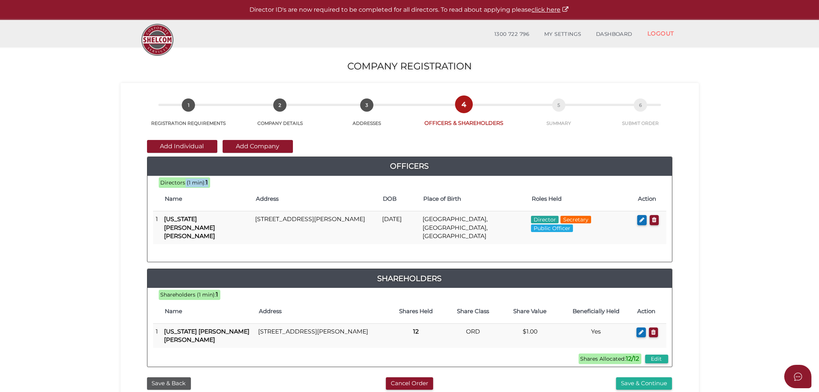
drag, startPoint x: 184, startPoint y: 182, endPoint x: 207, endPoint y: 183, distance: 23.1
click at [207, 183] on span "Directors (1 min): 1" at bounding box center [184, 183] width 51 height 11
drag, startPoint x: 190, startPoint y: 285, endPoint x: 226, endPoint y: 286, distance: 35.9
click at [226, 294] on div "Shareholders (1 min): 1 Shares Allocated: 12/12 Edit Name Address Shares Held S…" at bounding box center [409, 328] width 524 height 68
drag, startPoint x: 226, startPoint y: 286, endPoint x: 233, endPoint y: 289, distance: 8.8
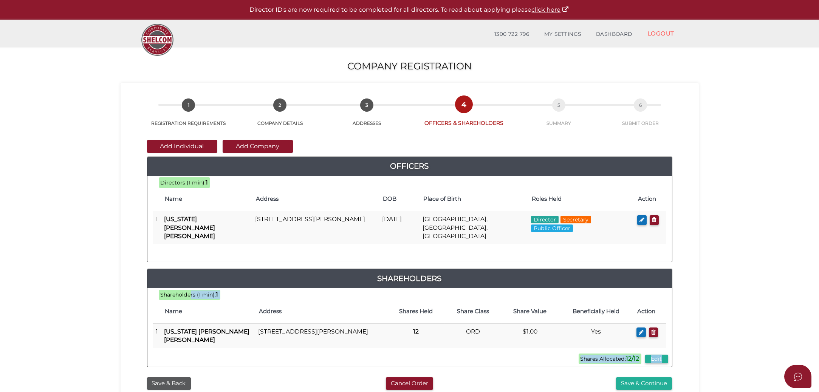
click at [224, 294] on div "Shareholders (1 min): 1 Shares Allocated: 12/12 Edit Name Address Shares Held S…" at bounding box center [409, 328] width 524 height 68
click at [616, 354] on span "Shares Allocated: 12/12" at bounding box center [609, 359] width 63 height 11
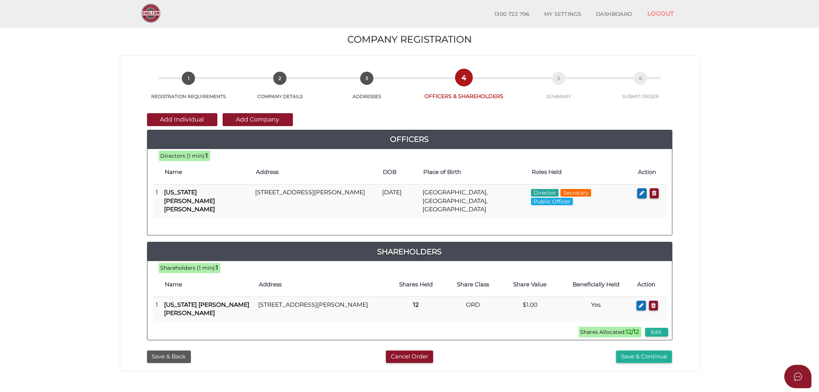
scroll to position [31, 0]
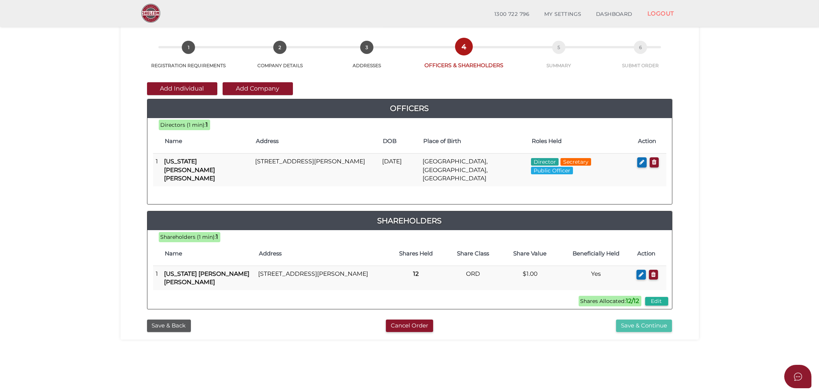
click at [645, 320] on button "Save & Continue" at bounding box center [644, 326] width 56 height 12
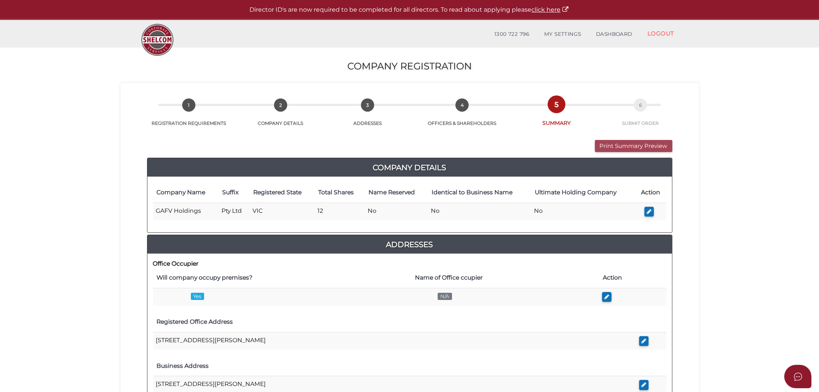
click at [617, 148] on button "Print Summary Preview" at bounding box center [633, 146] width 77 height 12
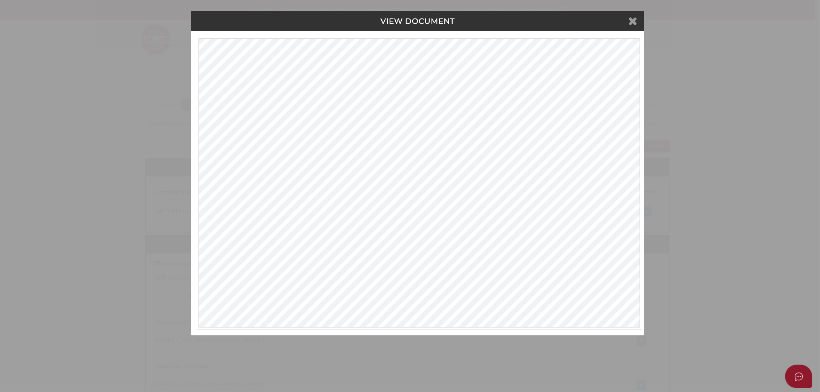
click at [630, 19] on icon at bounding box center [633, 20] width 9 height 11
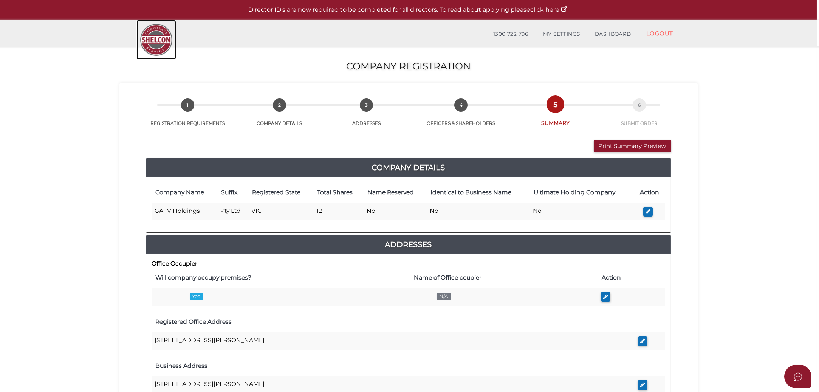
click at [151, 41] on img at bounding box center [156, 40] width 40 height 40
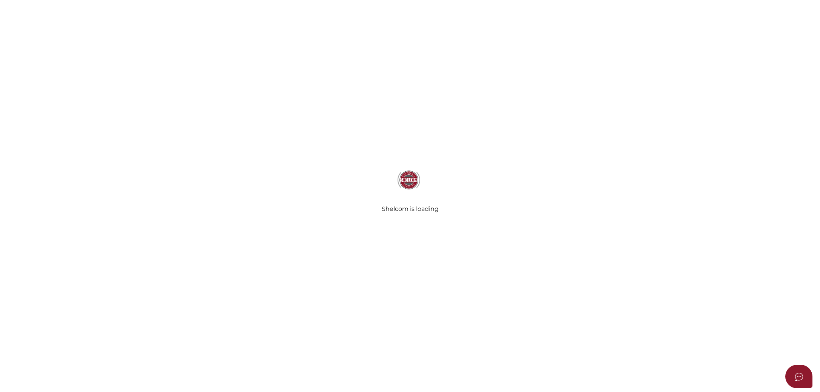
select select
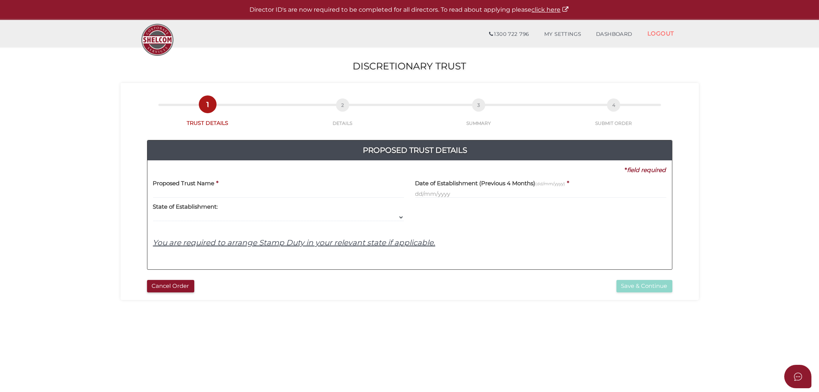
click at [241, 194] on input "text" at bounding box center [278, 194] width 251 height 8
click at [496, 194] on input "text" at bounding box center [540, 194] width 251 height 8
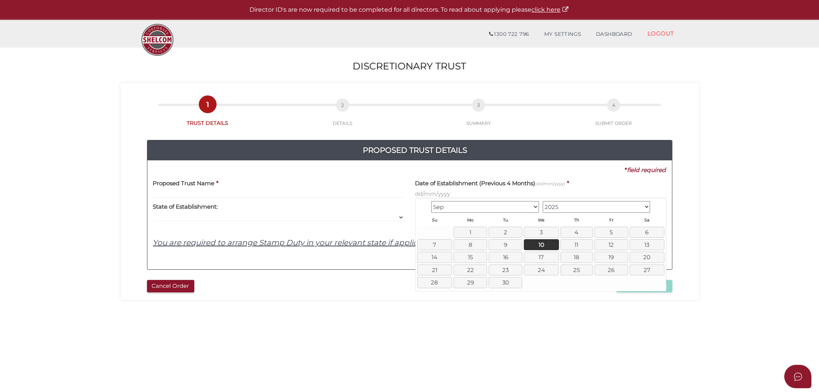
click at [349, 134] on div "Proposed Trust Details 3ab6fa24a588db5ce714f84df5831ad3 8601d2e1dbc205ba810b528…" at bounding box center [409, 202] width 567 height 150
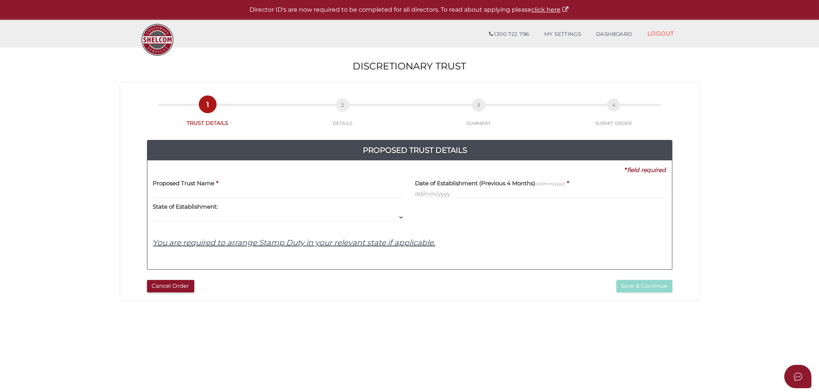
click at [276, 203] on div "Yes No No State of Establishment: VIC ACT [GEOGRAPHIC_DATA] NT QLD TAS [GEOGRAP…" at bounding box center [278, 210] width 251 height 24
click at [284, 200] on div "Yes No No State of Establishment: VIC ACT [GEOGRAPHIC_DATA] NT QLD TAS [GEOGRAP…" at bounding box center [278, 210] width 251 height 24
click at [294, 195] on input "text" at bounding box center [278, 194] width 251 height 8
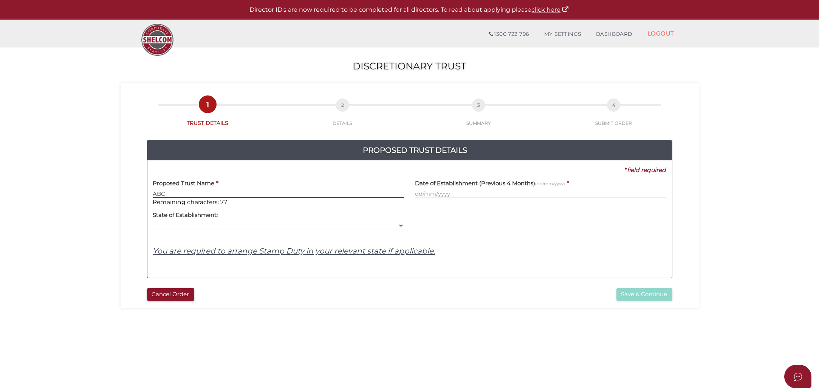
type input "ABC"
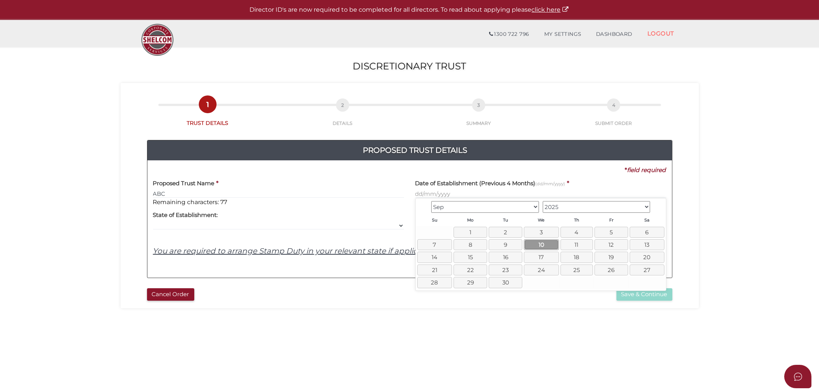
click at [545, 242] on link "10" at bounding box center [541, 244] width 35 height 11
type input "[DATE]"
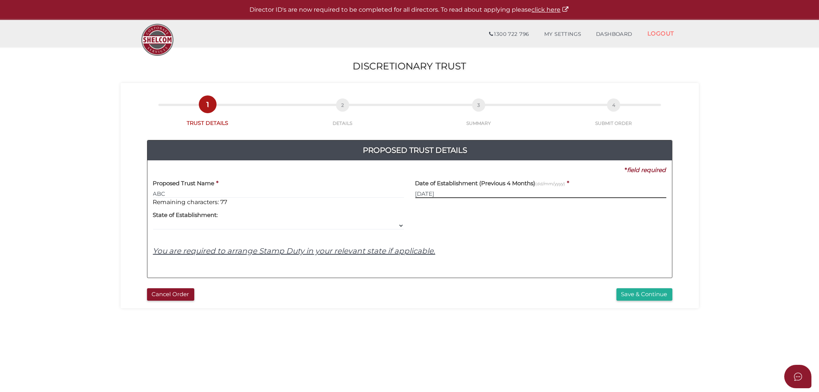
click at [504, 195] on input "[DATE]" at bounding box center [540, 194] width 251 height 8
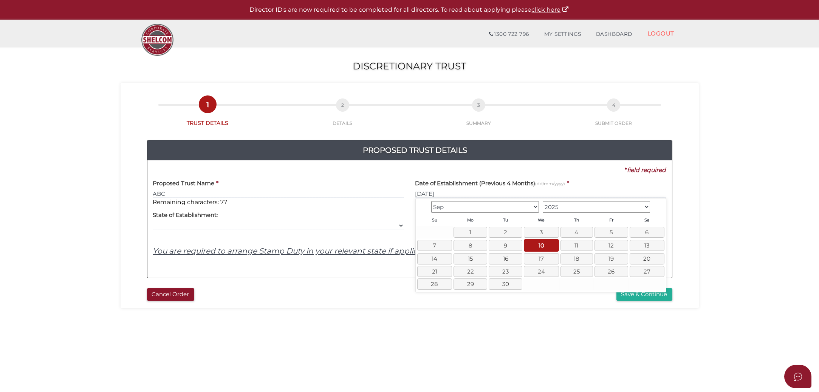
click at [758, 184] on section "Discretionary Trust 8601d2e1dbc205ba810b5283311d8d76 1 TRUST DETAILS 2 DETAILS …" at bounding box center [409, 282] width 819 height 470
drag, startPoint x: 512, startPoint y: 197, endPoint x: 446, endPoint y: 196, distance: 66.1
click at [428, 198] on body "Shelcom is loading Processing Payment...Please Wait... Director ID's are now re…" at bounding box center [409, 196] width 819 height 392
click at [459, 196] on input "10/09/2025" at bounding box center [540, 194] width 251 height 8
click at [279, 216] on div "Yes No No State of Establishment: VIC ACT NSW NT QLD TAS WA SA" at bounding box center [278, 219] width 251 height 24
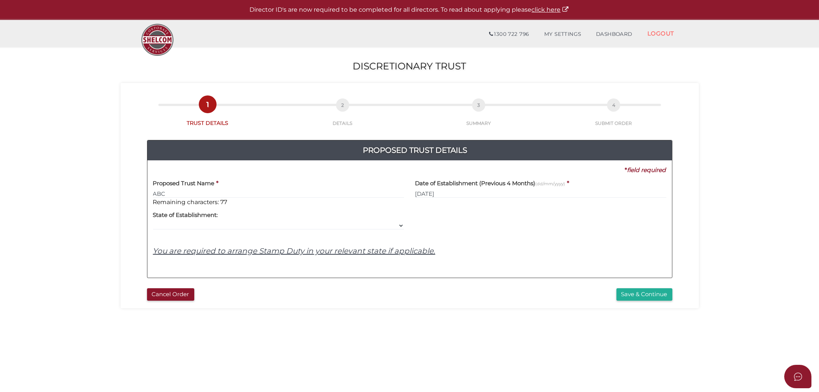
click at [260, 219] on div "Yes No No State of Establishment: VIC ACT NSW NT QLD TAS WA SA" at bounding box center [278, 219] width 251 height 24
click at [246, 222] on select "VIC ACT NSW NT QLD TAS WA SA" at bounding box center [278, 226] width 251 height 8
click at [153, 222] on select "VIC ACT NSW NT QLD TAS WA SA" at bounding box center [278, 226] width 251 height 8
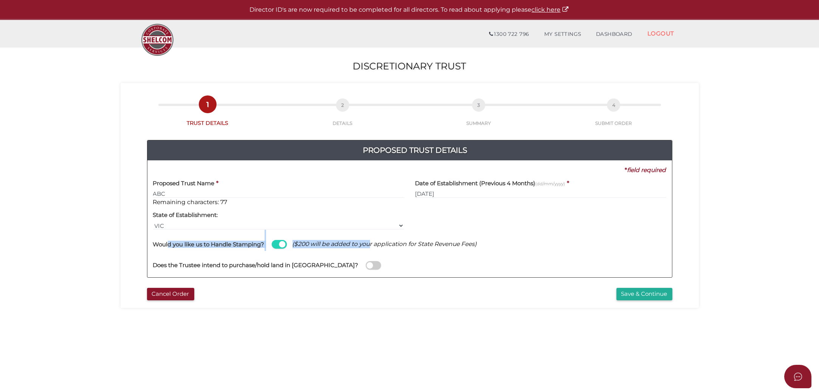
drag, startPoint x: 278, startPoint y: 247, endPoint x: 369, endPoint y: 247, distance: 90.7
click at [369, 247] on div "Would you like us to Handle Stamping? ($200 will be added to your application f…" at bounding box center [409, 240] width 513 height 21
click at [369, 247] on span "($200 will be added to your application for State Revenue Fees)" at bounding box center [384, 244] width 184 height 8
click at [391, 246] on span "($200 will be added to your application for State Revenue Fees)" at bounding box center [384, 244] width 184 height 8
click at [170, 231] on div "Would you like us to Handle Stamping? ($200 will be added to your application f…" at bounding box center [409, 240] width 513 height 21
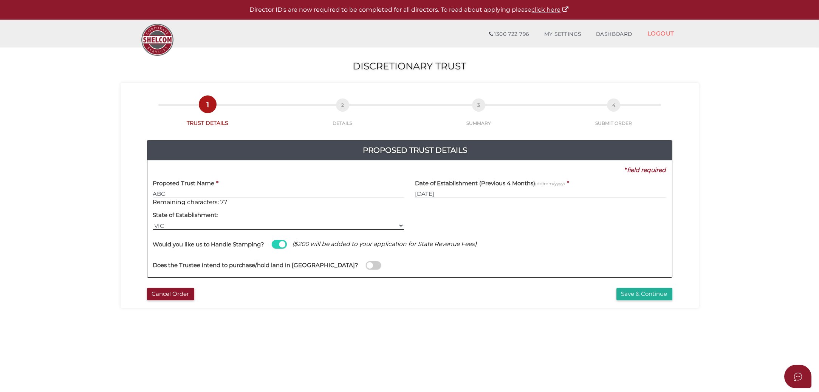
click at [189, 227] on select "VIC ACT NSW NT QLD TAS WA SA" at bounding box center [278, 226] width 251 height 8
click at [153, 222] on select "VIC ACT NSW NT QLD TAS WA SA" at bounding box center [278, 226] width 251 height 8
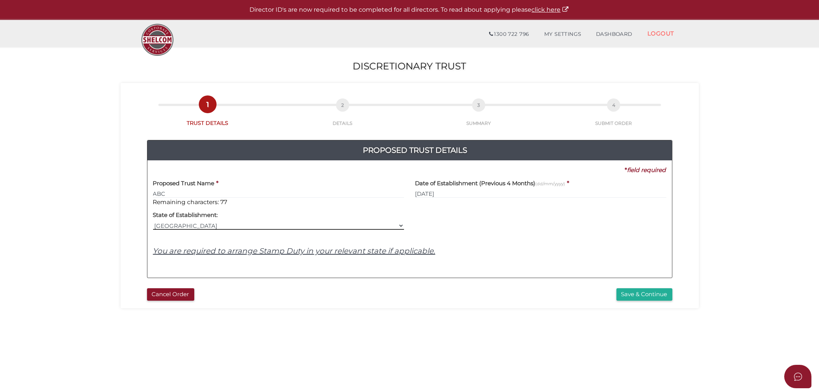
drag, startPoint x: 184, startPoint y: 225, endPoint x: 208, endPoint y: 226, distance: 23.8
click at [184, 225] on select "VIC ACT NSW NT QLD TAS WA SA" at bounding box center [278, 226] width 251 height 8
select select "VIC"
click at [153, 222] on select "VIC ACT NSW NT QLD TAS WA SA" at bounding box center [278, 226] width 251 height 8
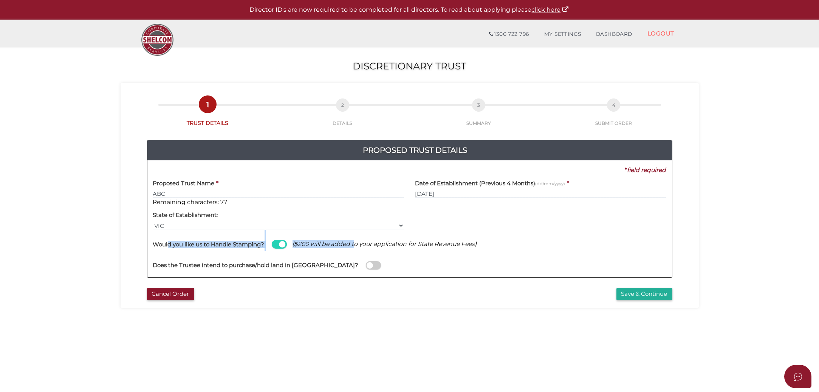
drag, startPoint x: 169, startPoint y: 245, endPoint x: 356, endPoint y: 242, distance: 187.4
click at [356, 242] on div "Would you like us to Handle Stamping? ($200 will be added to your application f…" at bounding box center [409, 240] width 513 height 21
drag, startPoint x: 356, startPoint y: 242, endPoint x: 362, endPoint y: 242, distance: 6.1
click at [362, 242] on span "($200 will be added to your application for State Revenue Fees)" at bounding box center [384, 244] width 184 height 8
drag, startPoint x: 298, startPoint y: 243, endPoint x: 366, endPoint y: 241, distance: 67.3
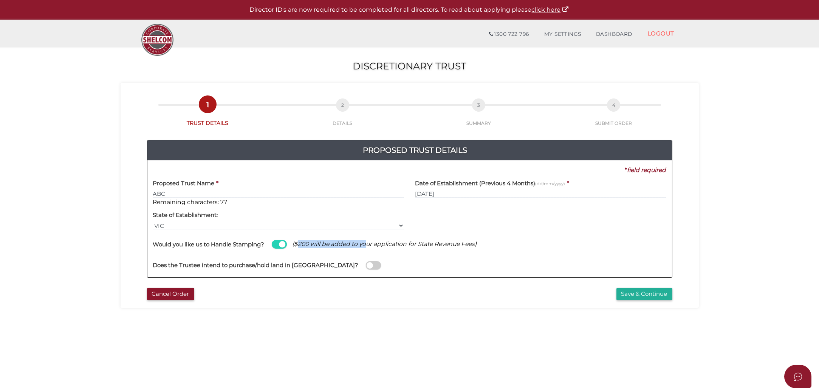
click at [366, 241] on span "($200 will be added to your application for State Revenue Fees)" at bounding box center [384, 244] width 184 height 8
click at [366, 241] on div "Would you like us to Handle Stamping? ($200 will be added to your application f…" at bounding box center [409, 240] width 513 height 21
click at [17, 208] on section "Discretionary Trust 8601d2e1dbc205ba810b5283311d8d76 1 TRUST DETAILS 2 DETAILS …" at bounding box center [409, 282] width 819 height 470
drag, startPoint x: 215, startPoint y: 244, endPoint x: 359, endPoint y: 249, distance: 144.0
click at [359, 249] on div "Would you like us to Handle Stamping? ($200 will be added to your application f…" at bounding box center [409, 240] width 513 height 21
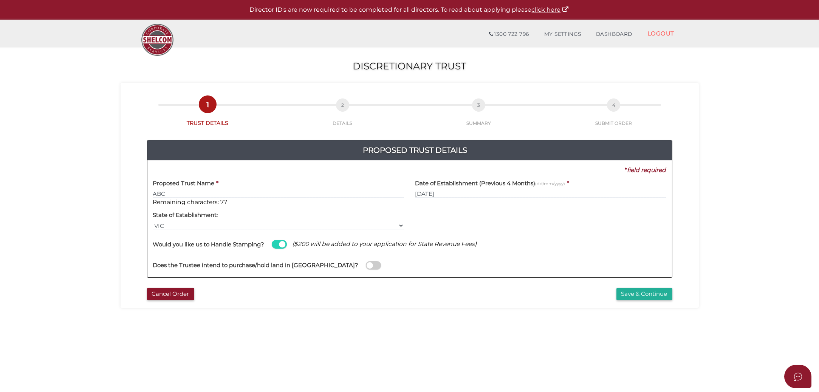
drag, startPoint x: 359, startPoint y: 249, endPoint x: 177, endPoint y: 253, distance: 181.7
click at [172, 253] on div "Does the Trustee intend to purchase/hold land in Australia?" at bounding box center [409, 261] width 513 height 21
click at [276, 245] on span at bounding box center [279, 244] width 15 height 9
click at [0, 0] on input "checkbox" at bounding box center [0, 0] width 0 height 0
click at [279, 248] on span at bounding box center [279, 244] width 15 height 9
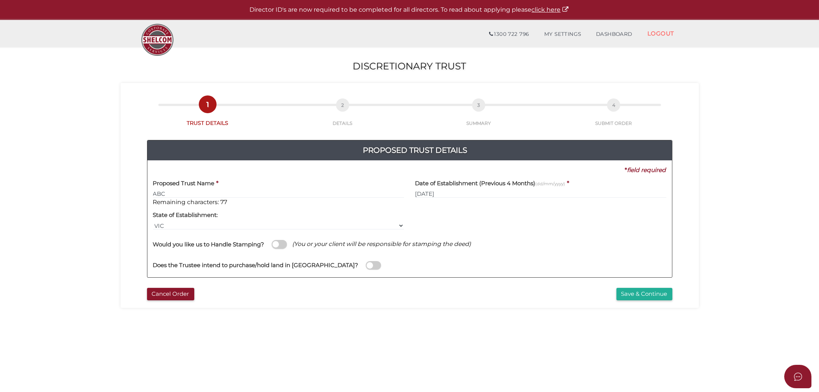
click at [0, 0] on input "checkbox" at bounding box center [0, 0] width 0 height 0
drag, startPoint x: 292, startPoint y: 246, endPoint x: 345, endPoint y: 247, distance: 52.9
click at [345, 247] on div "Would you like us to Handle Stamping? ($200 will be added to your application f…" at bounding box center [409, 240] width 513 height 21
click at [345, 247] on span "($200 will be added to your application for State Revenue Fees)" at bounding box center [384, 244] width 184 height 8
click at [128, 221] on div "Proposed Trust Details 3ab6fa24a588db5ce714f84df5831ad3 8601d2e1dbc205ba810b528…" at bounding box center [409, 206] width 567 height 158
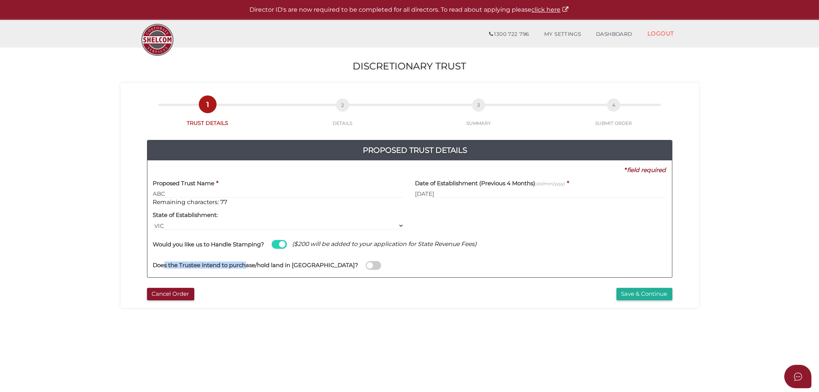
drag, startPoint x: 184, startPoint y: 268, endPoint x: 246, endPoint y: 267, distance: 62.3
click at [246, 267] on h4 "Does the Trustee intend to purchase/hold land in Australia?" at bounding box center [255, 266] width 205 height 6
drag, startPoint x: 246, startPoint y: 267, endPoint x: 269, endPoint y: 269, distance: 23.1
click at [269, 269] on h4 "Does the Trustee intend to purchase/hold land in Australia?" at bounding box center [255, 266] width 205 height 6
click at [0, 0] on input "checkbox" at bounding box center [0, 0] width 0 height 0
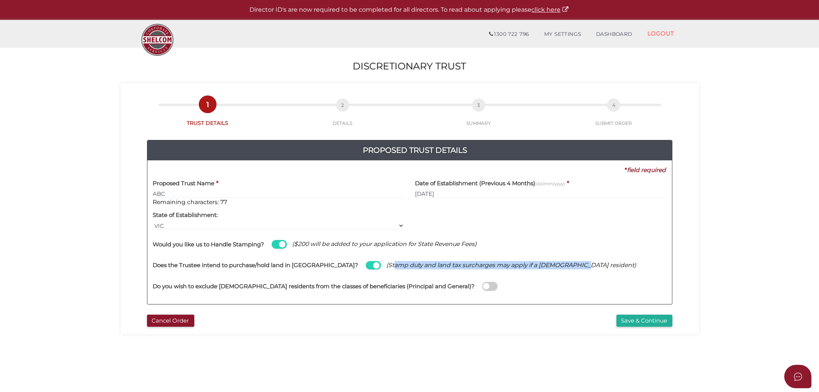
drag, startPoint x: 355, startPoint y: 267, endPoint x: 537, endPoint y: 264, distance: 181.3
click at [537, 264] on span "(Stamp duty and land tax surcharges may apply if a foreign resident)" at bounding box center [511, 265] width 250 height 8
drag, startPoint x: 537, startPoint y: 264, endPoint x: 527, endPoint y: 264, distance: 10.2
click at [527, 264] on span "(Stamp duty and land tax surcharges may apply if a foreign resident)" at bounding box center [511, 265] width 250 height 8
click at [173, 258] on label "Does the Trustee intend to purchase/hold land in Australia?" at bounding box center [255, 264] width 205 height 15
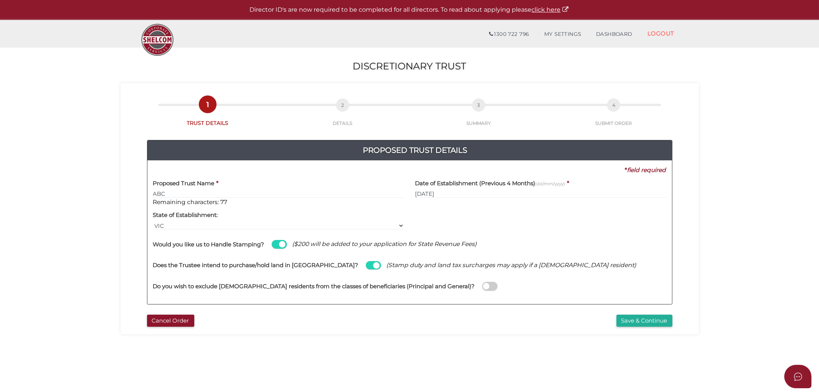
click at [0, 0] on input "checkbox" at bounding box center [0, 0] width 0 height 0
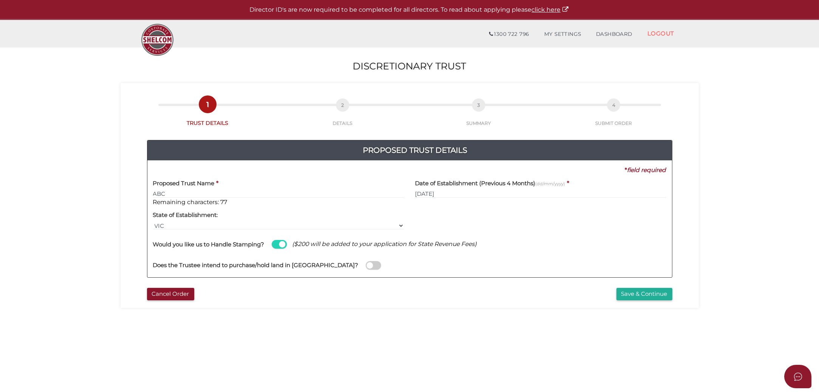
click at [167, 261] on label "Does the Trustee intend to purchase/hold land in Australia?" at bounding box center [255, 264] width 205 height 15
click at [0, 0] on input "checkbox" at bounding box center [0, 0] width 0 height 0
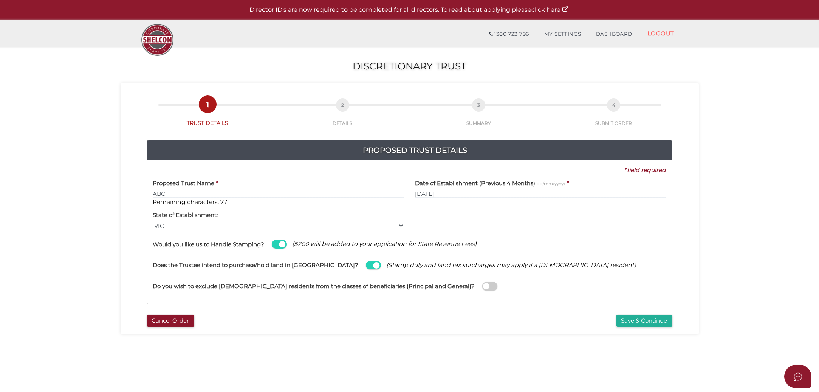
click at [366, 267] on span at bounding box center [373, 265] width 15 height 9
click at [0, 0] on input "checkbox" at bounding box center [0, 0] width 0 height 0
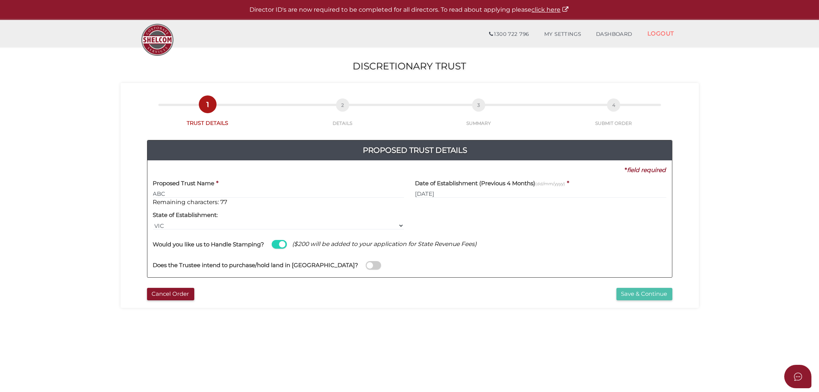
click at [659, 289] on button "Save & Continue" at bounding box center [644, 294] width 56 height 12
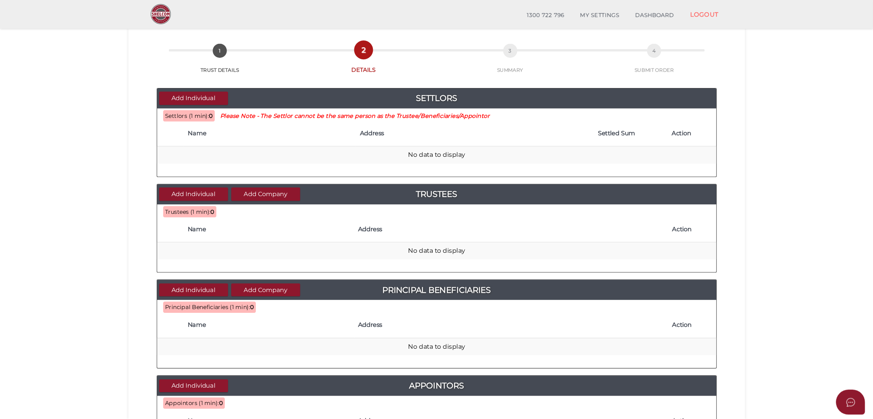
scroll to position [31, 0]
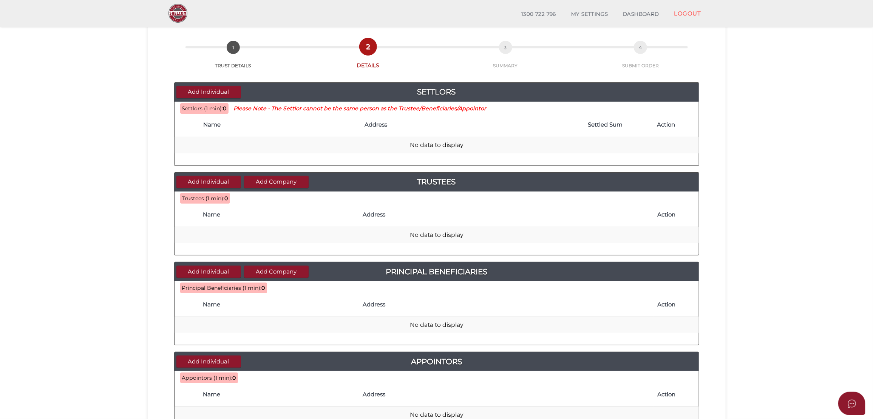
click at [817, 130] on section "Discretionary Trust 8601d2e1dbc205ba810b5283311d8d76 1 TRUST DETAILS 2 DETAILS …" at bounding box center [436, 284] width 873 height 591
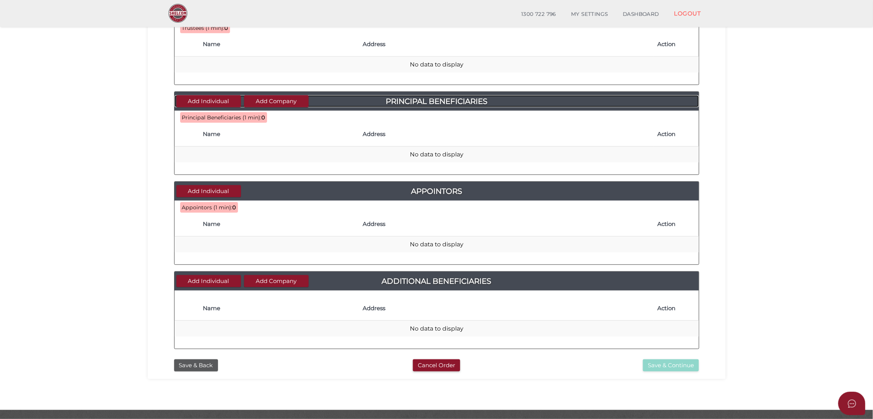
scroll to position [223, 0]
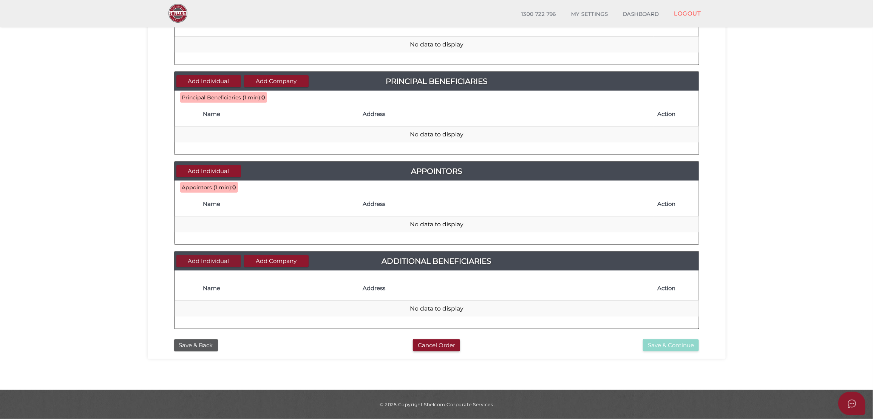
click at [215, 257] on button "Add Individual" at bounding box center [208, 261] width 65 height 12
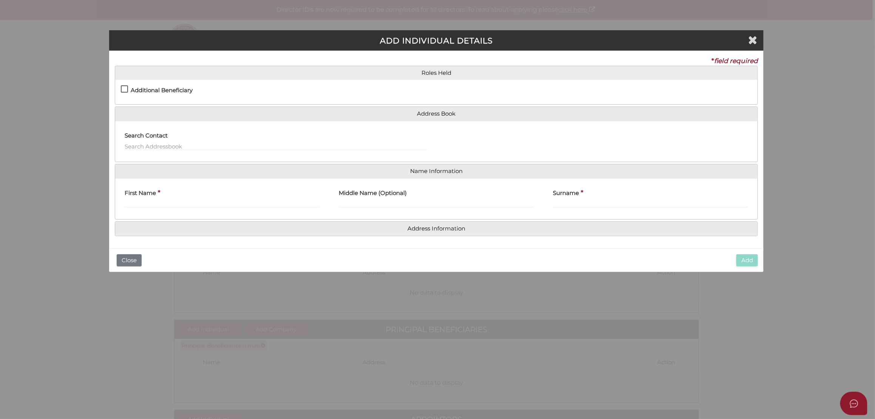
click at [170, 92] on h4 "Additional Beneficiary" at bounding box center [162, 90] width 62 height 6
checkbox input "true"
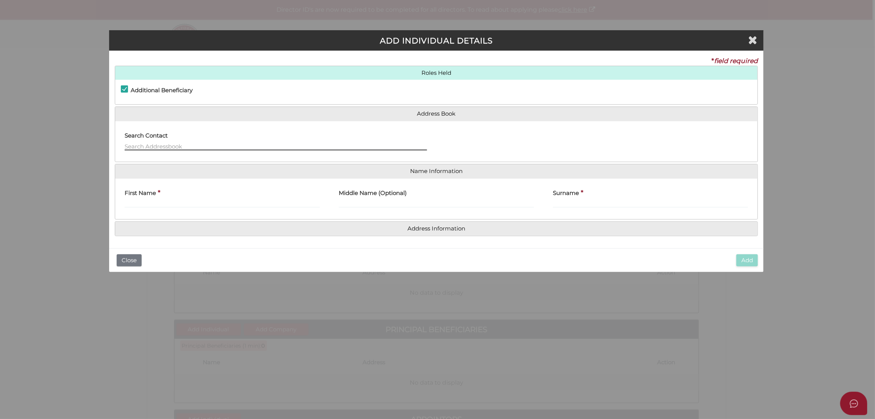
click at [179, 148] on input "text" at bounding box center [276, 146] width 303 height 8
type input "D"
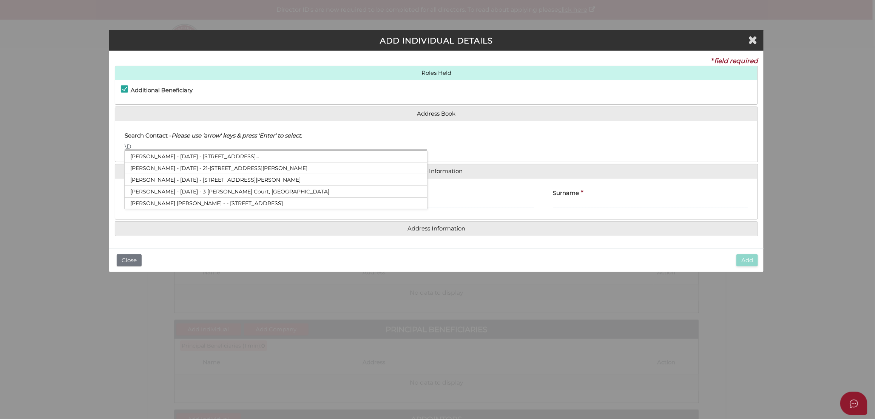
type input "\"
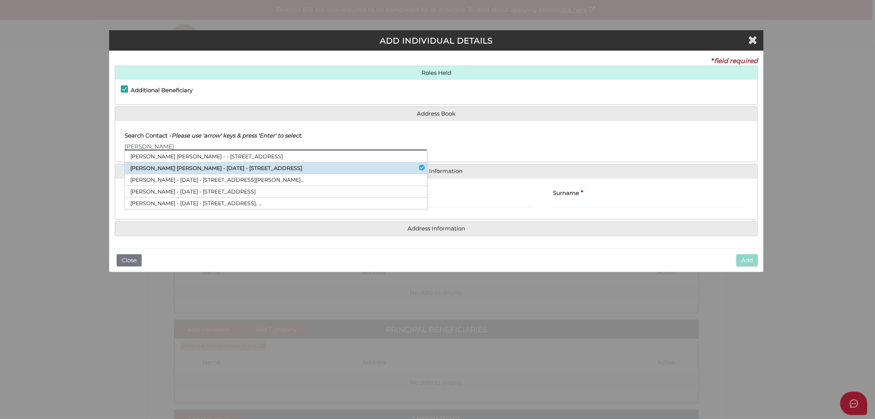
type input "[PERSON_NAME]"
click at [195, 167] on li "[PERSON_NAME] [PERSON_NAME] - [DATE] - [STREET_ADDRESS]" at bounding box center [276, 168] width 303 height 12
type input "[PERSON_NAME]"
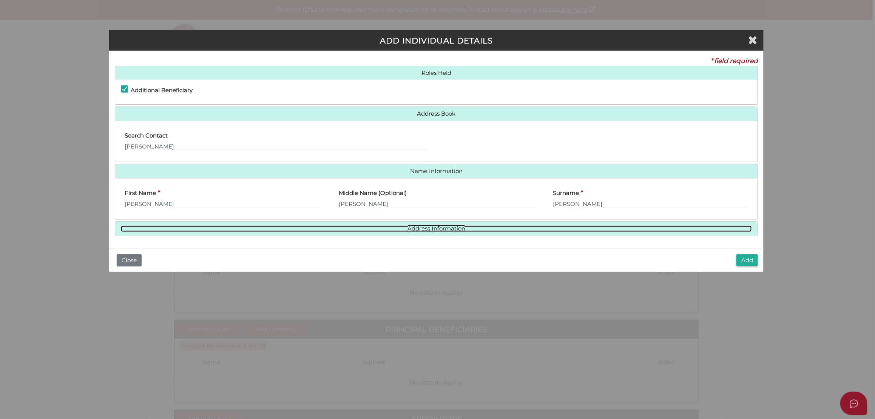
click at [489, 226] on link "Address Information" at bounding box center [436, 229] width 631 height 6
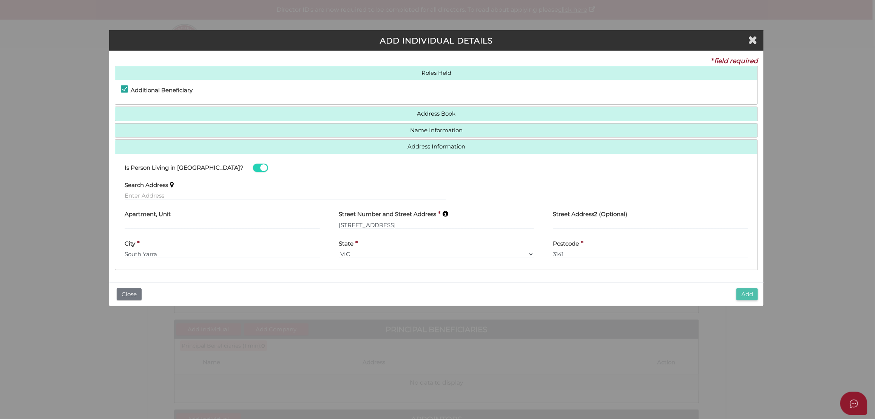
click at [738, 291] on button "Add" at bounding box center [748, 294] width 22 height 12
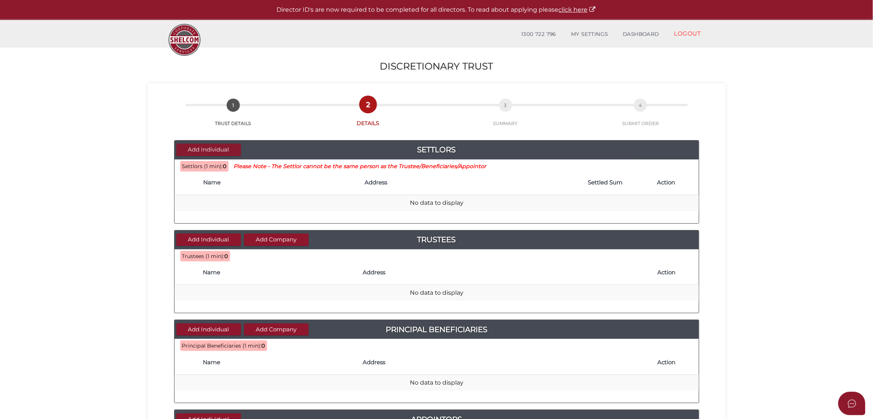
click at [214, 148] on button "Add Individual" at bounding box center [208, 150] width 65 height 12
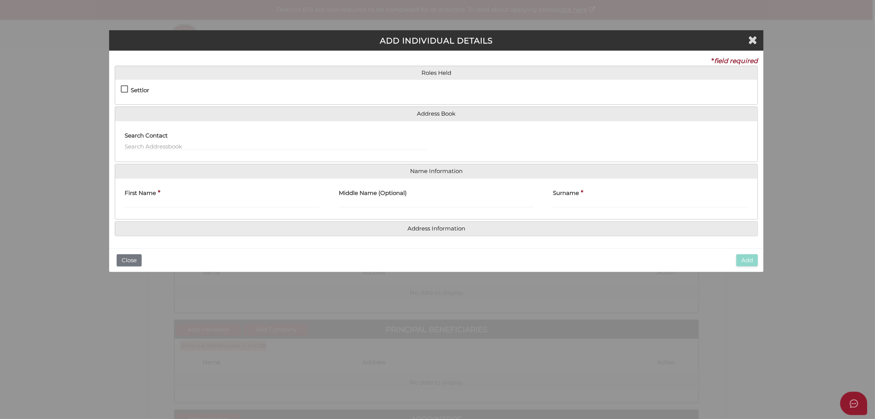
click at [146, 90] on h4 "Settlor" at bounding box center [140, 90] width 19 height 6
checkbox input "true"
type input "10"
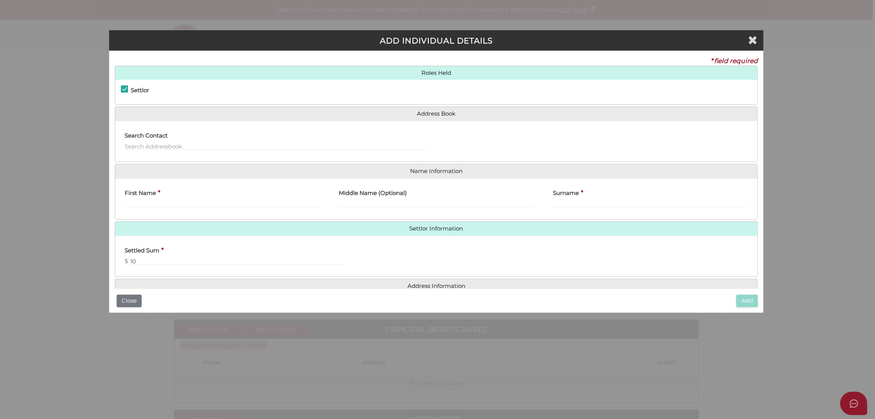
click at [157, 141] on label "Search Contact" at bounding box center [146, 134] width 43 height 15
click at [151, 149] on input "text" at bounding box center [276, 146] width 303 height 8
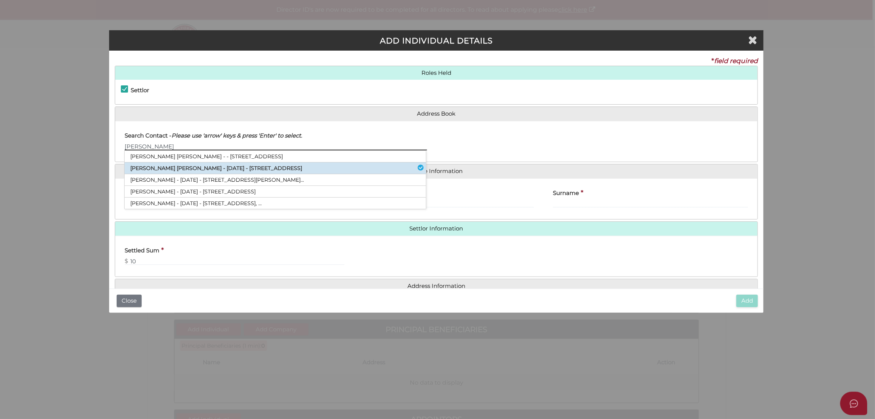
type input "[PERSON_NAME]"
click at [196, 164] on li "[PERSON_NAME] [PERSON_NAME] - [DATE] - [STREET_ADDRESS]" at bounding box center [275, 168] width 301 height 12
type input "[PERSON_NAME]"
type input "George"
type input "Watts"
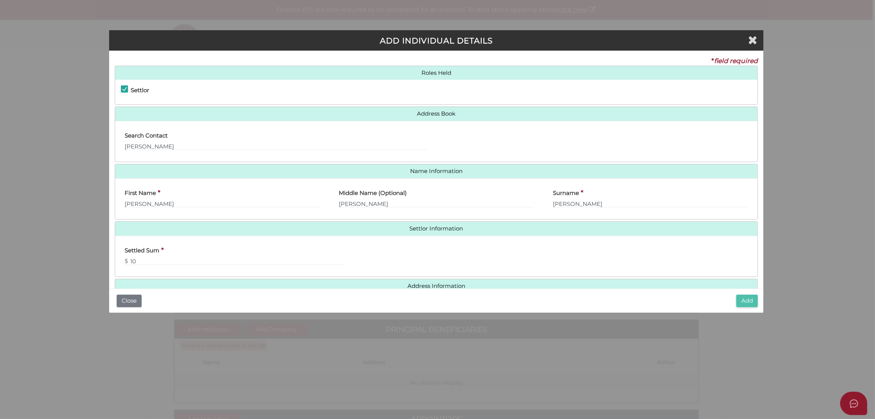
click at [737, 300] on button "Add" at bounding box center [748, 301] width 22 height 12
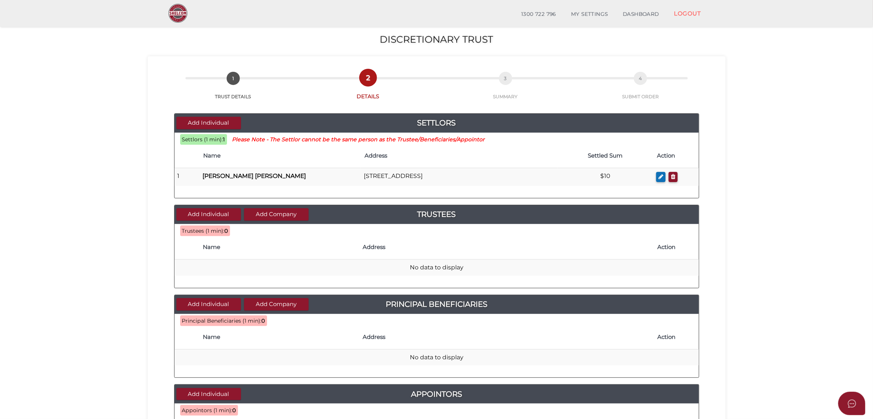
scroll to position [33, 0]
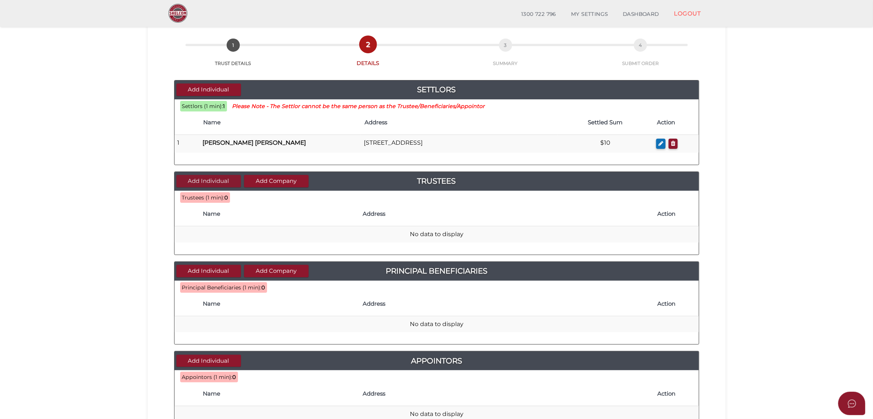
click at [202, 182] on button "Add Individual" at bounding box center [208, 181] width 65 height 12
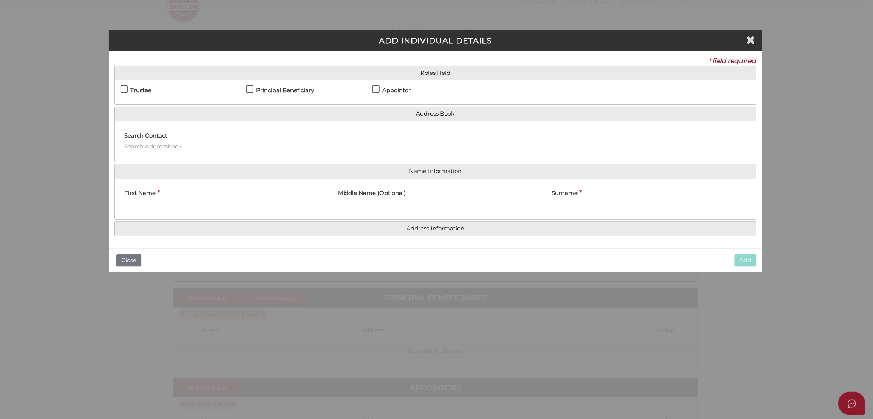
scroll to position [0, 0]
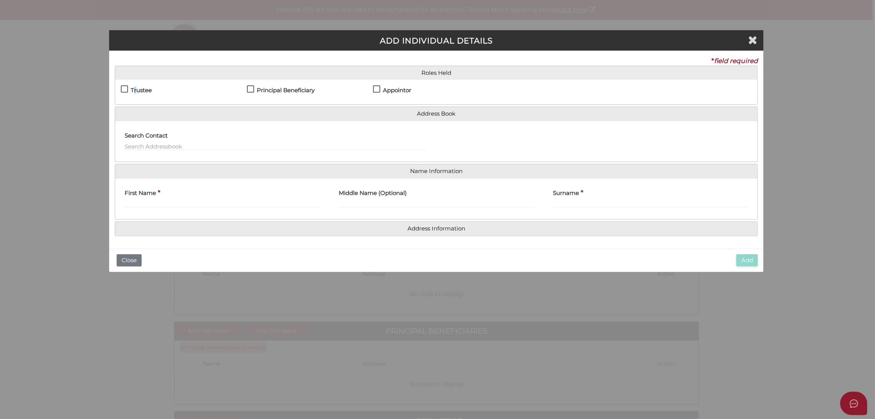
click at [135, 92] on h4 "Trustee" at bounding box center [141, 90] width 21 height 6
drag, startPoint x: 135, startPoint y: 92, endPoint x: 268, endPoint y: 90, distance: 133.0
click at [268, 90] on h4 "Principal Beneficiary" at bounding box center [286, 90] width 58 height 6
checkbox input "true"
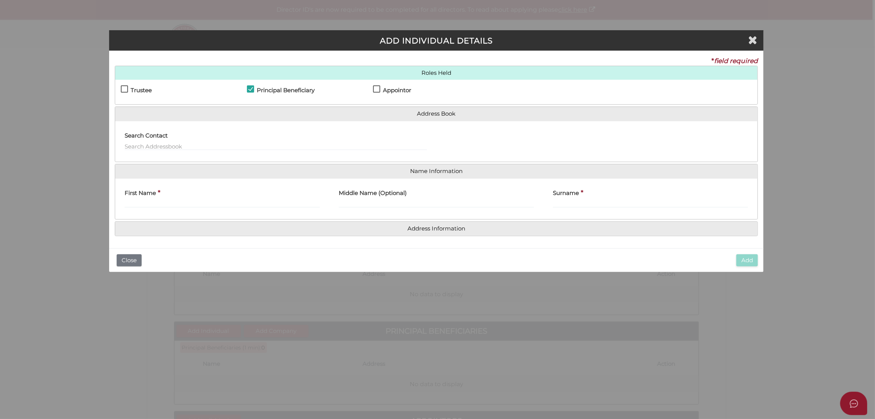
click at [434, 83] on div "Settlor Trustee Principal Beneficiary Appointor Additional Beneficiary" at bounding box center [436, 92] width 643 height 25
click at [400, 88] on h4 "Appointor" at bounding box center [397, 90] width 28 height 6
checkbox input "true"
click at [127, 87] on label "Trustee" at bounding box center [136, 91] width 31 height 9
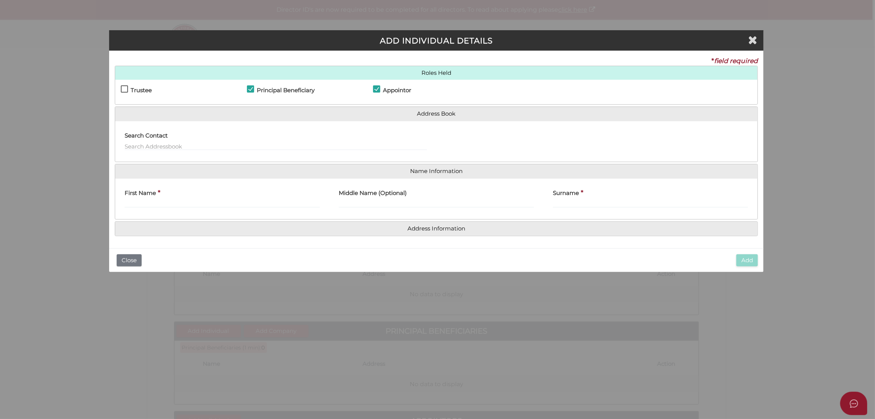
checkbox input "true"
click at [164, 141] on label "Search Contact" at bounding box center [146, 134] width 43 height 15
click at [154, 145] on input "text" at bounding box center [276, 146] width 303 height 8
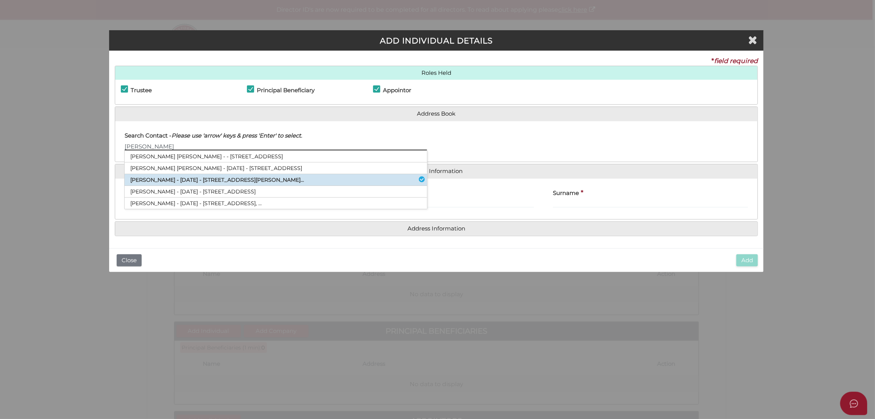
type input "Daniel"
click at [171, 178] on li "Daniel Joseph Etzion - 11/10/1996 - 2 Bethune Street, Hawthorn East, VIC, 31..." at bounding box center [276, 180] width 303 height 12
type input "Daniel"
type input "Joseph"
type input "Etzion"
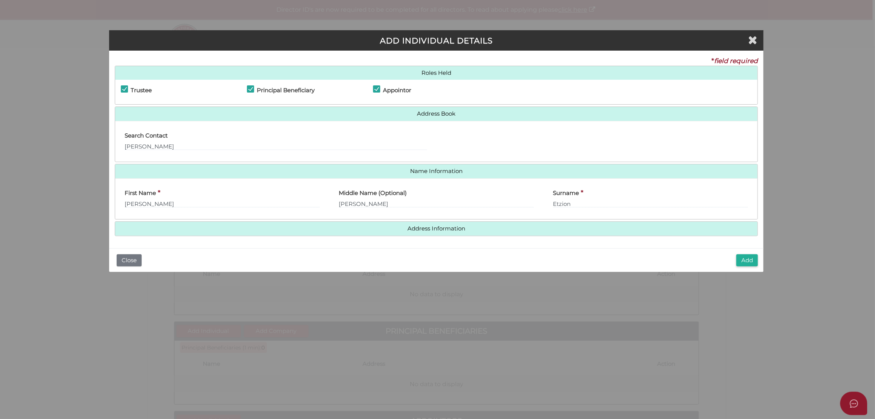
click at [741, 260] on button "Add" at bounding box center [748, 260] width 22 height 12
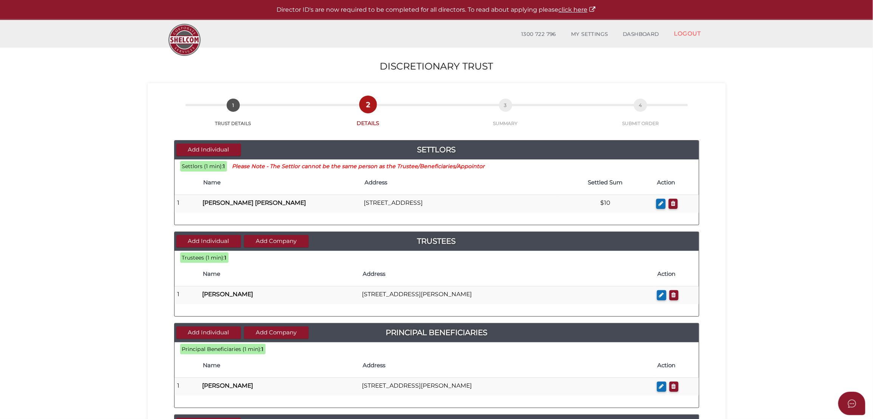
scroll to position [232, 0]
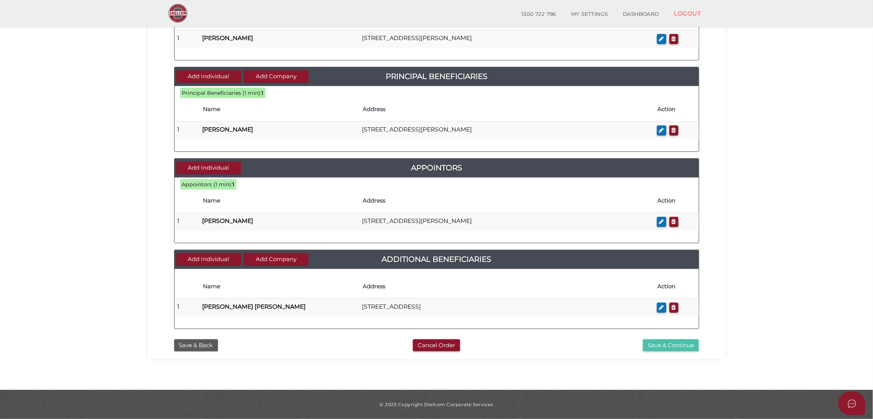
click at [688, 339] on button "Save & Continue" at bounding box center [671, 345] width 56 height 12
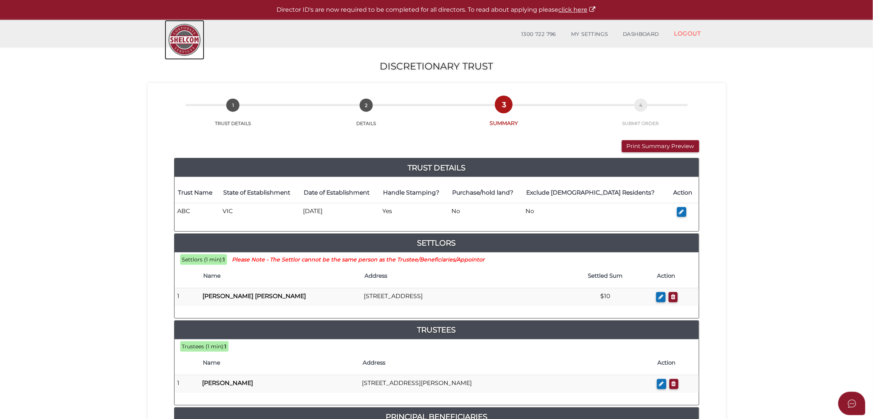
click at [187, 30] on img at bounding box center [185, 40] width 40 height 40
